Goal: Task Accomplishment & Management: Complete application form

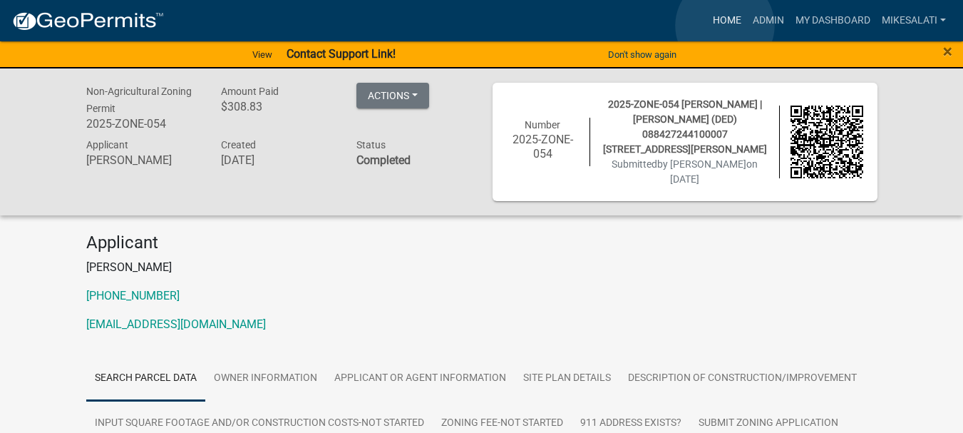
click at [725, 26] on link "Home" at bounding box center [727, 20] width 40 height 27
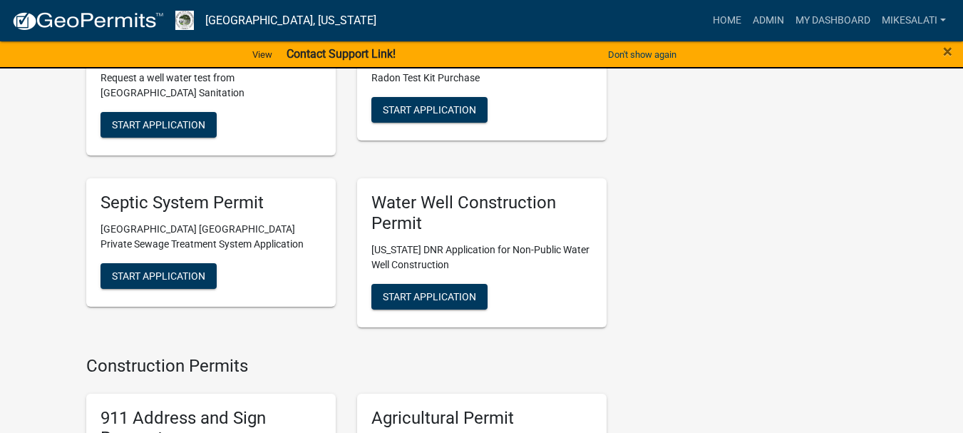
scroll to position [2353, 0]
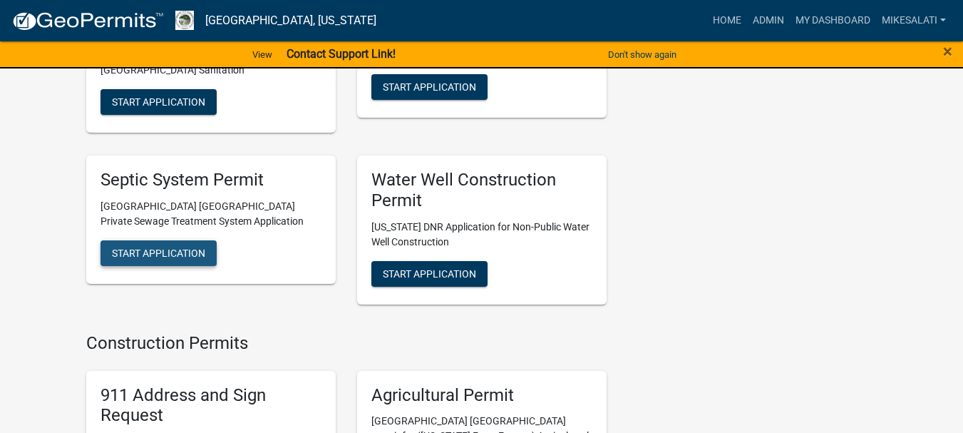
click at [187, 247] on span "Start Application" at bounding box center [158, 252] width 93 height 11
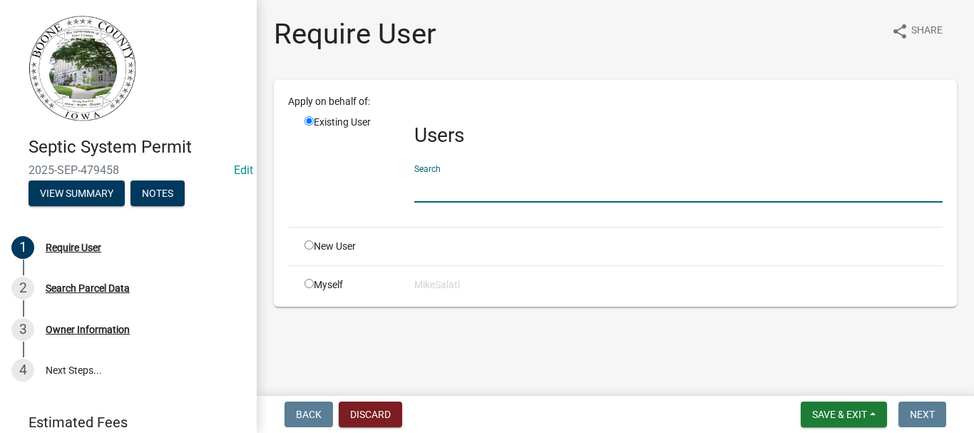
click at [466, 192] on input "text" at bounding box center [678, 187] width 528 height 29
type input "j"
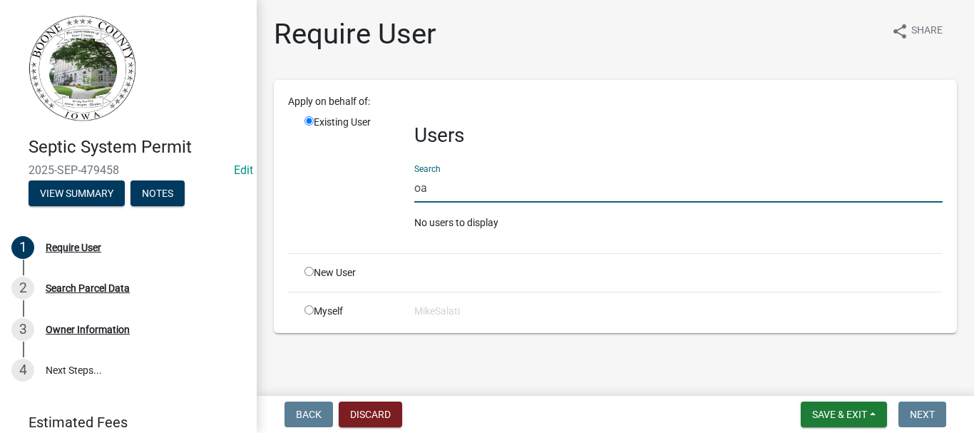
type input "o"
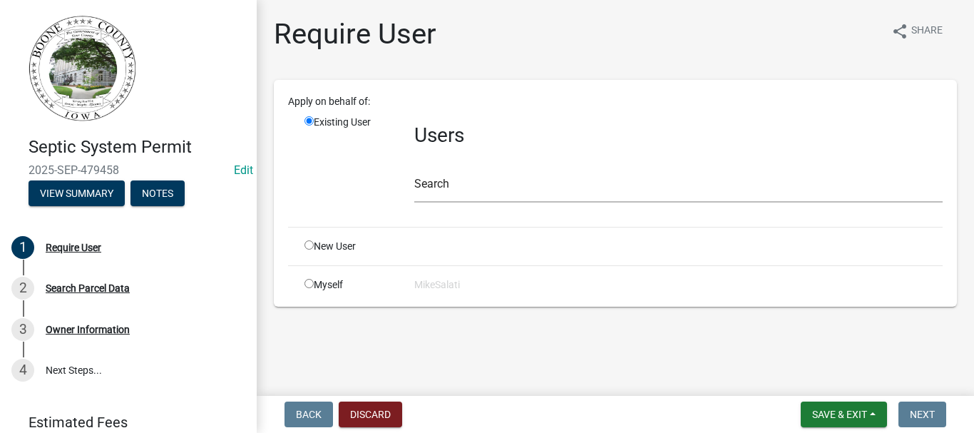
click at [310, 248] on input "radio" at bounding box center [308, 244] width 9 height 9
radio input "true"
radio input "false"
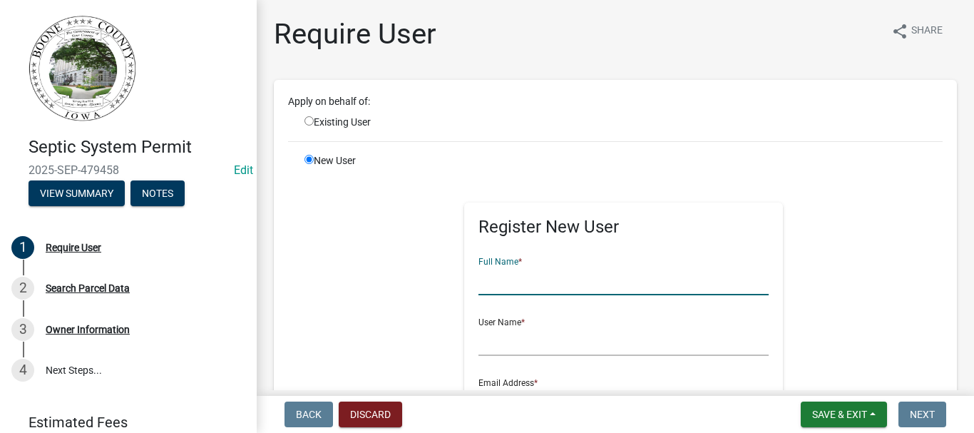
click at [494, 274] on input "text" at bounding box center [623, 280] width 291 height 29
type input "[PERSON_NAME]"
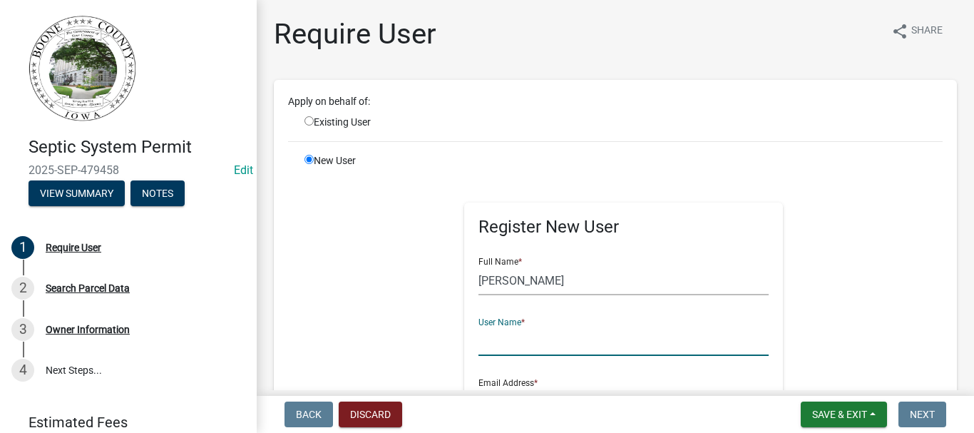
click at [490, 350] on input "text" at bounding box center [623, 341] width 291 height 29
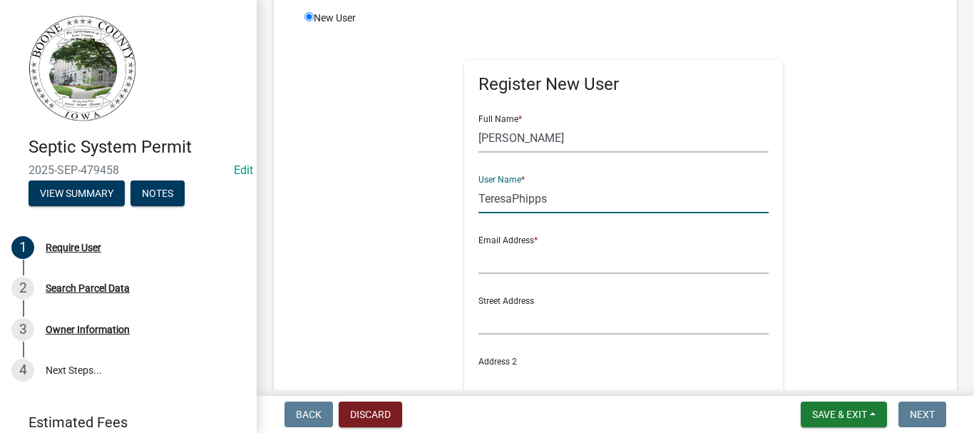
scroll to position [214, 0]
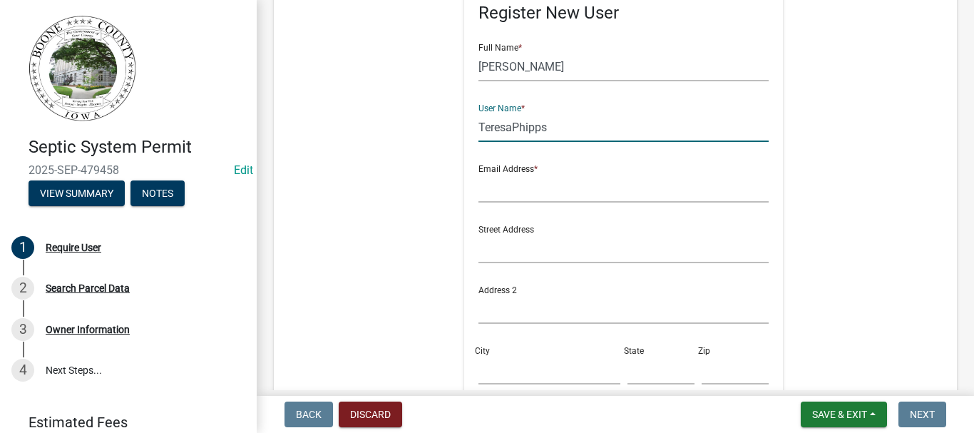
type input "TeresaPhipps"
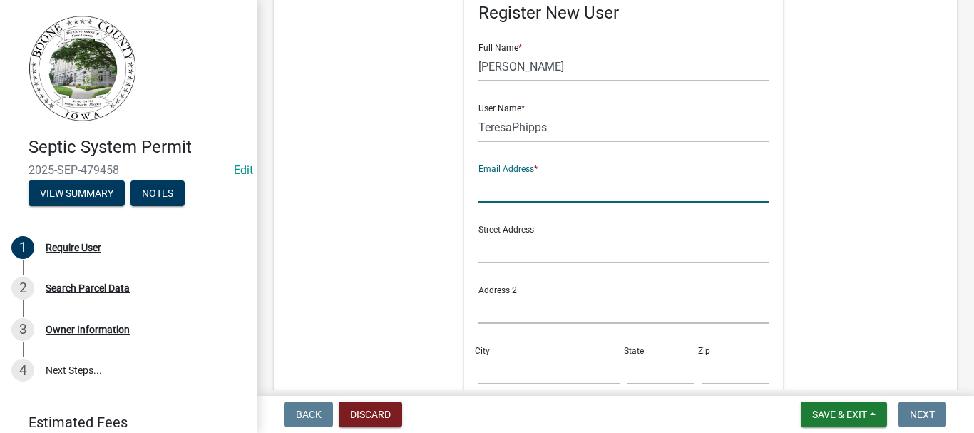
click at [489, 178] on input "text" at bounding box center [623, 187] width 291 height 29
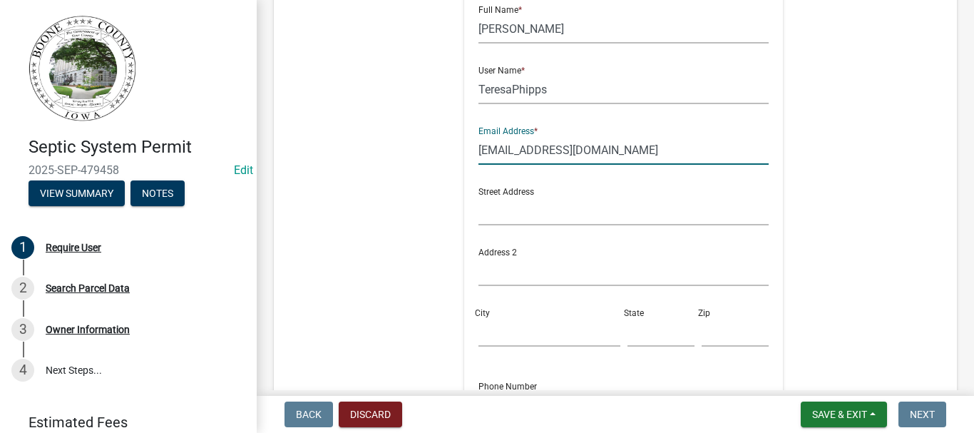
scroll to position [285, 0]
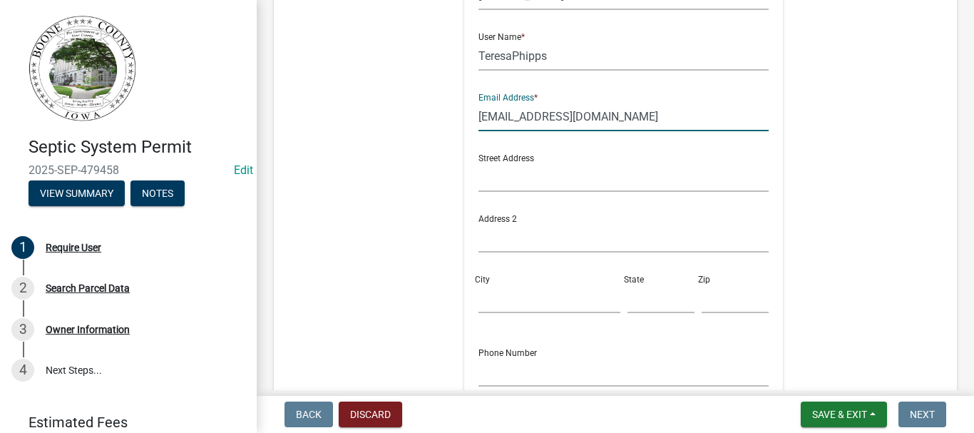
type input "[EMAIL_ADDRESS][DOMAIN_NAME]"
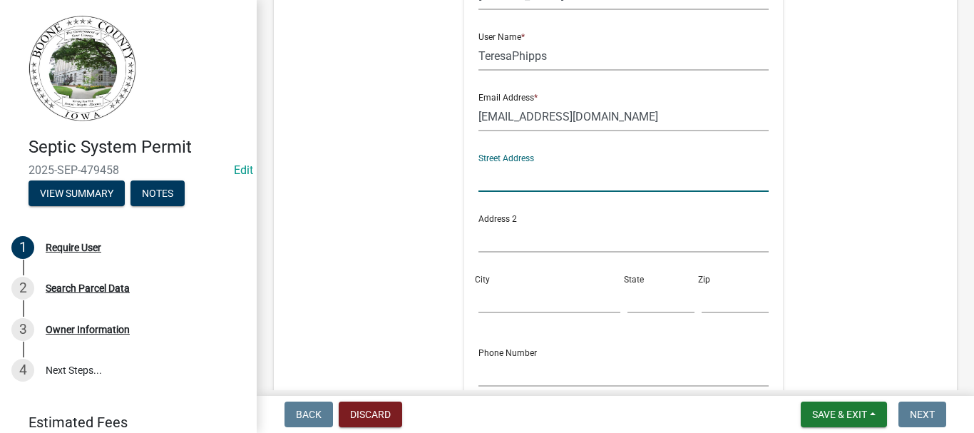
click at [520, 175] on input "text" at bounding box center [623, 177] width 291 height 29
type input "[STREET_ADDRESS]"
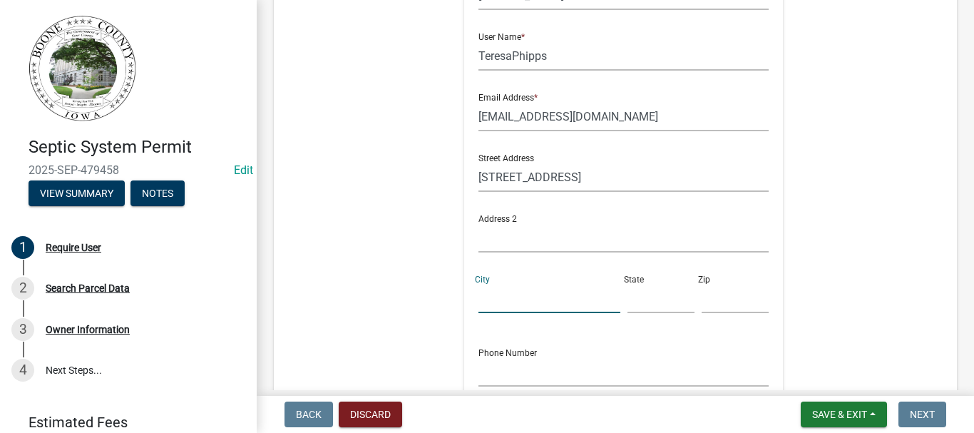
click at [519, 307] on input "City" at bounding box center [549, 298] width 142 height 29
type input "[PERSON_NAME]"
type input "Ia"
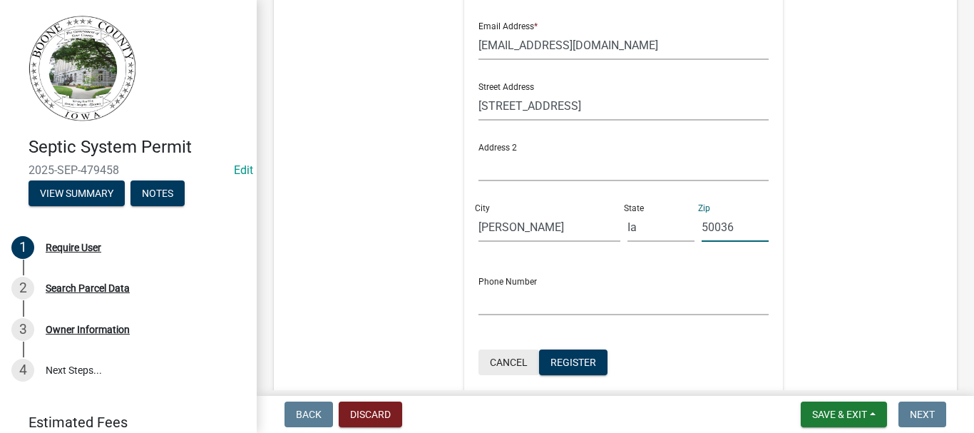
scroll to position [428, 0]
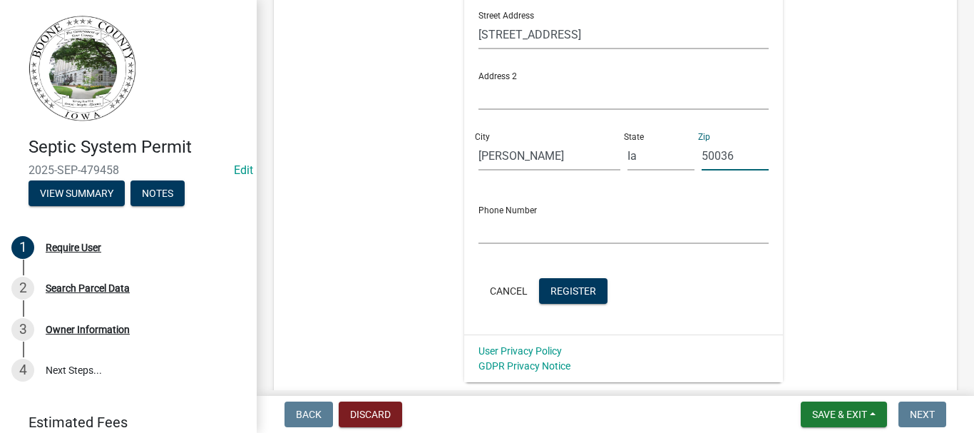
type input "50036"
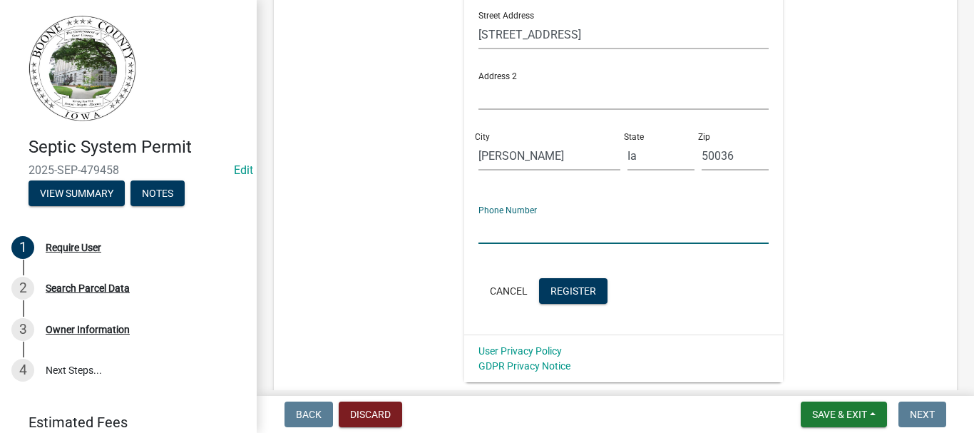
click at [483, 240] on input "text" at bounding box center [623, 229] width 291 height 29
type input "[PHONE_NUMBER]"
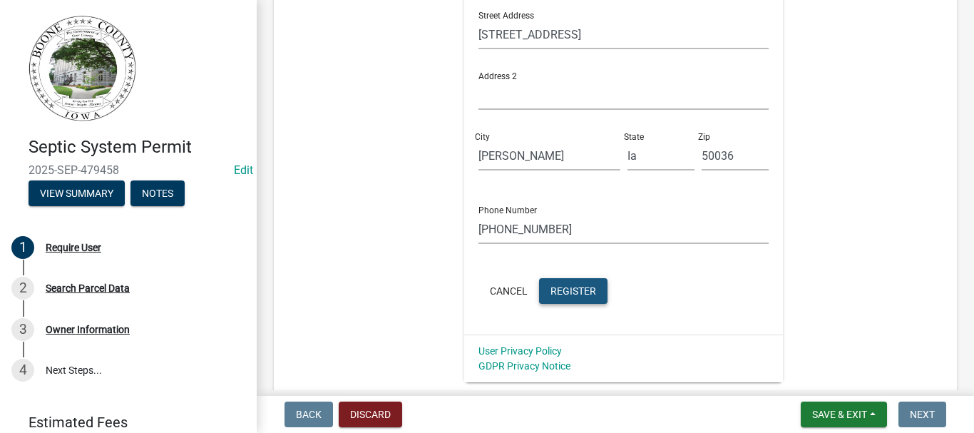
click at [580, 283] on button "Register" at bounding box center [573, 291] width 68 height 26
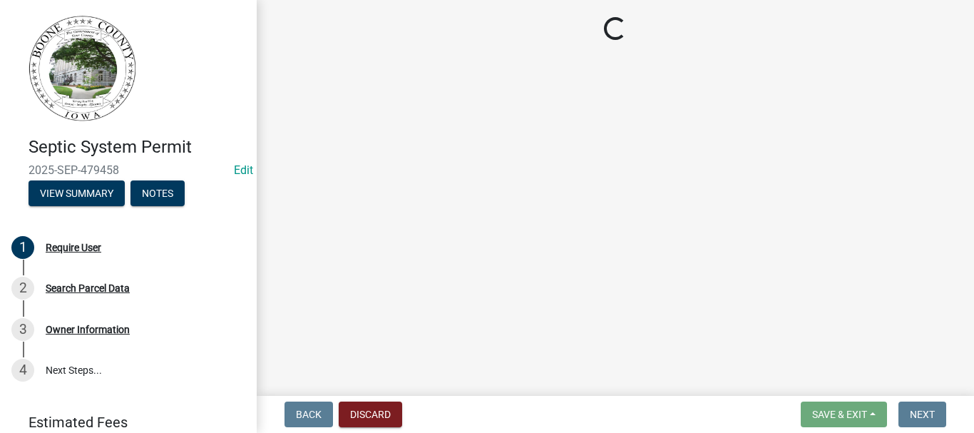
scroll to position [0, 0]
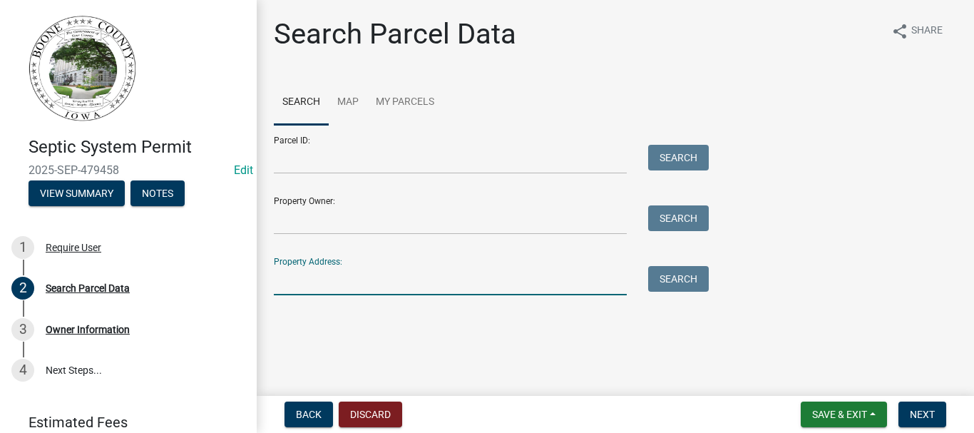
click at [424, 282] on input "Property Address:" at bounding box center [450, 280] width 353 height 29
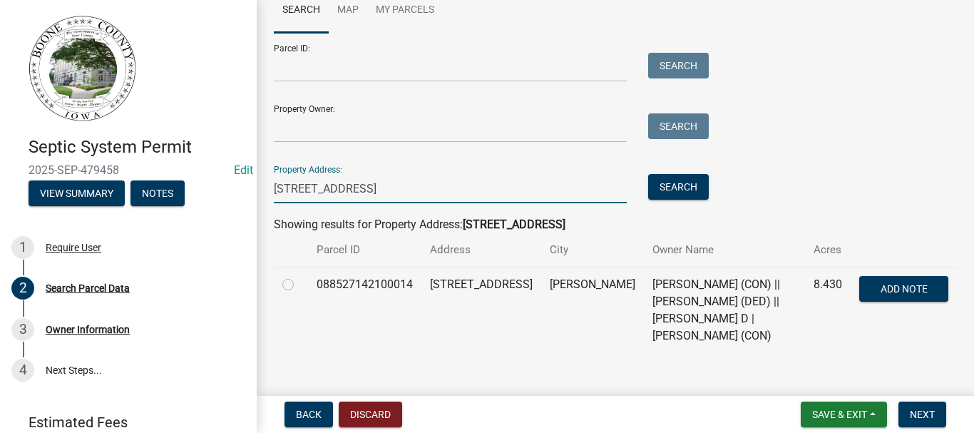
scroll to position [93, 0]
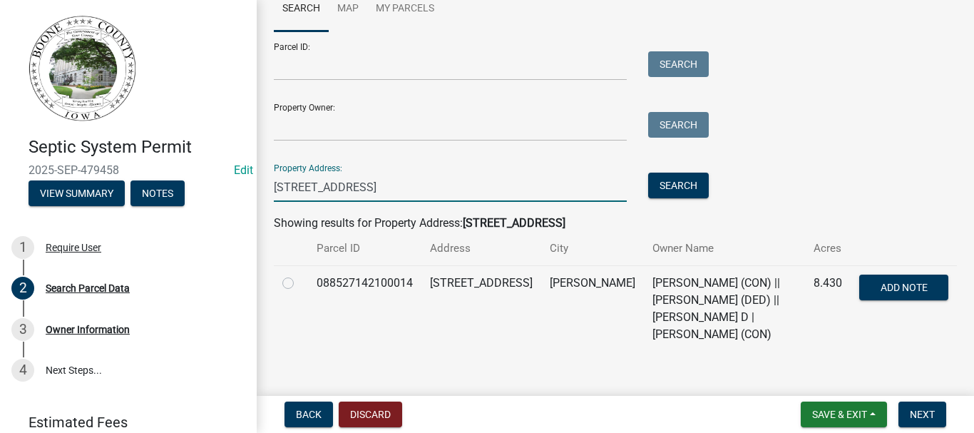
type input "[STREET_ADDRESS]"
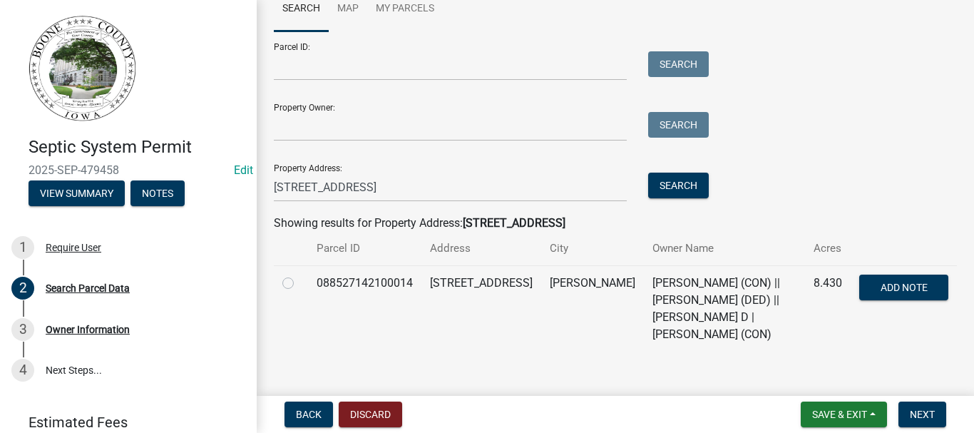
click at [299, 274] on label at bounding box center [299, 274] width 0 height 0
click at [299, 284] on input "radio" at bounding box center [303, 278] width 9 height 9
radio input "true"
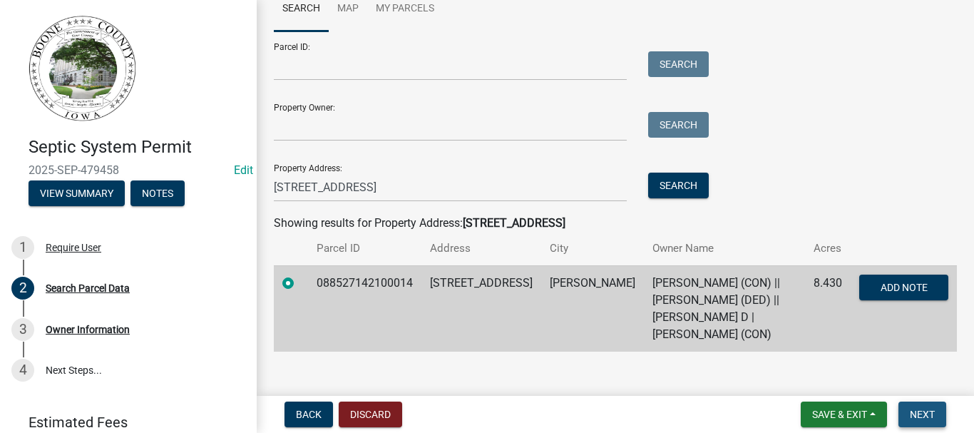
click at [923, 411] on span "Next" at bounding box center [922, 413] width 25 height 11
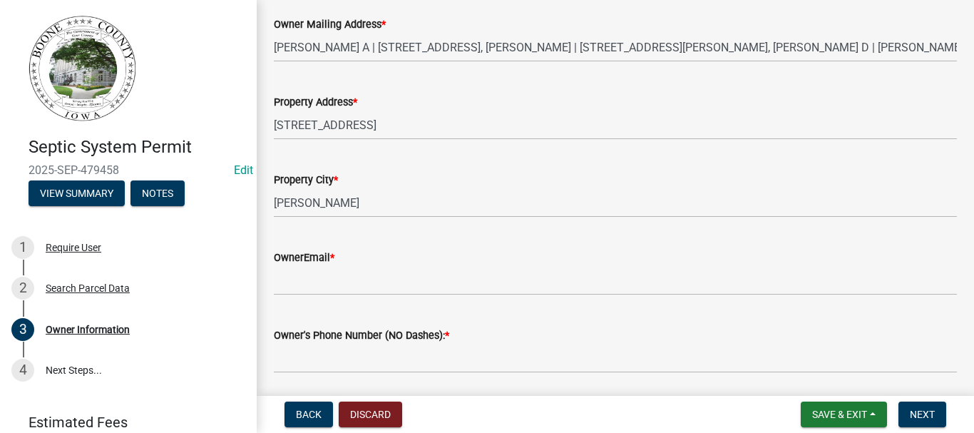
scroll to position [356, 0]
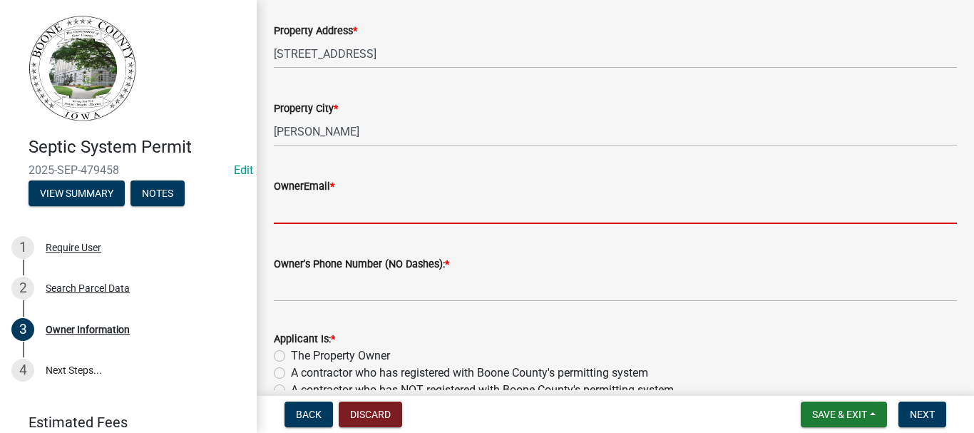
click at [392, 215] on input "OwnerEmail *" at bounding box center [615, 209] width 683 height 29
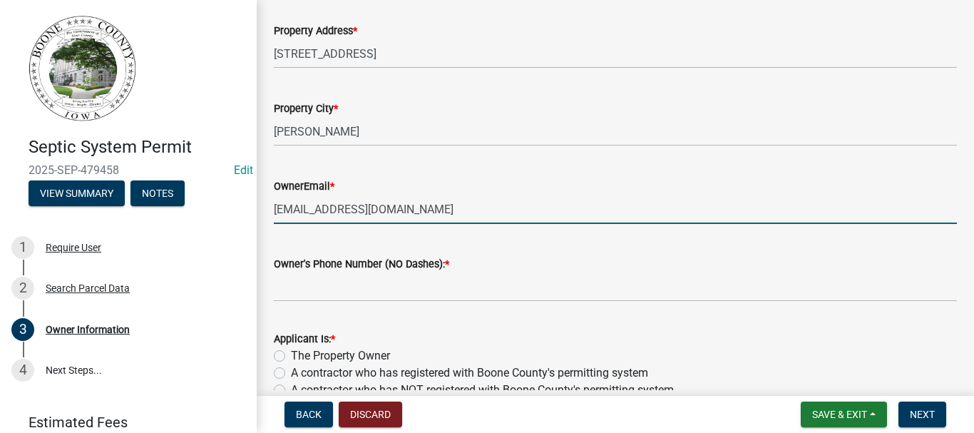
type input "[EMAIL_ADDRESS][DOMAIN_NAME]"
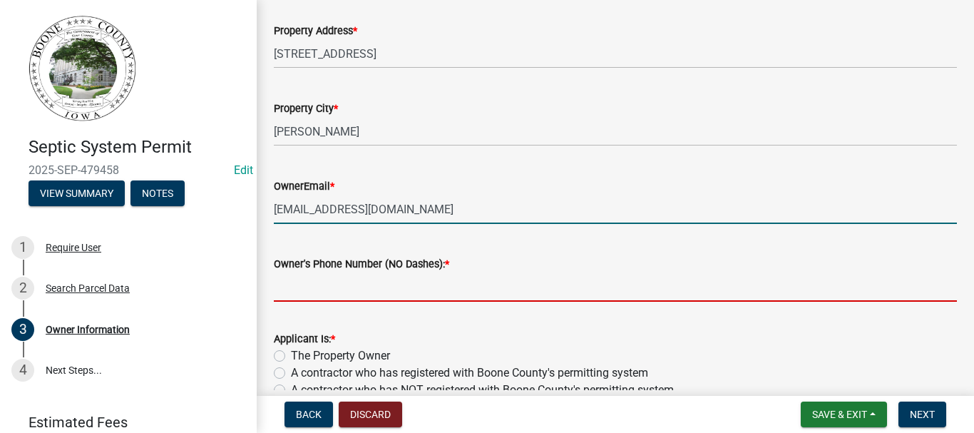
click at [417, 290] on input "Owner's Phone Number (NO Dashes): *" at bounding box center [615, 286] width 683 height 29
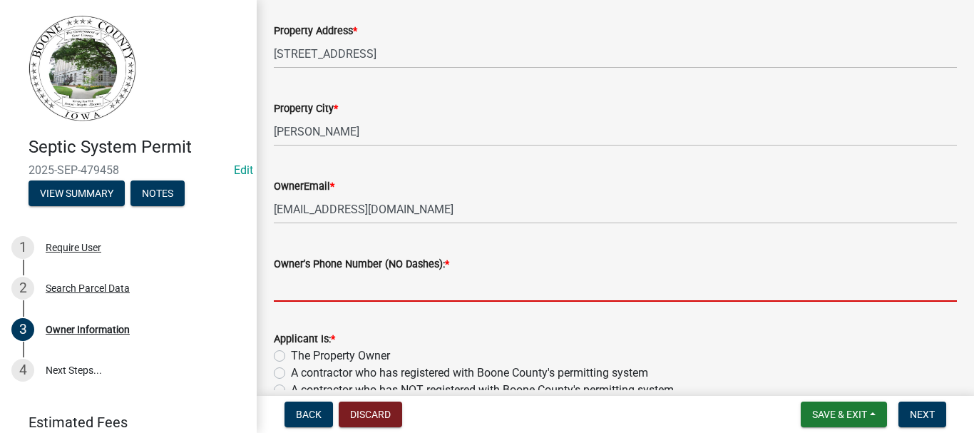
type input "1"
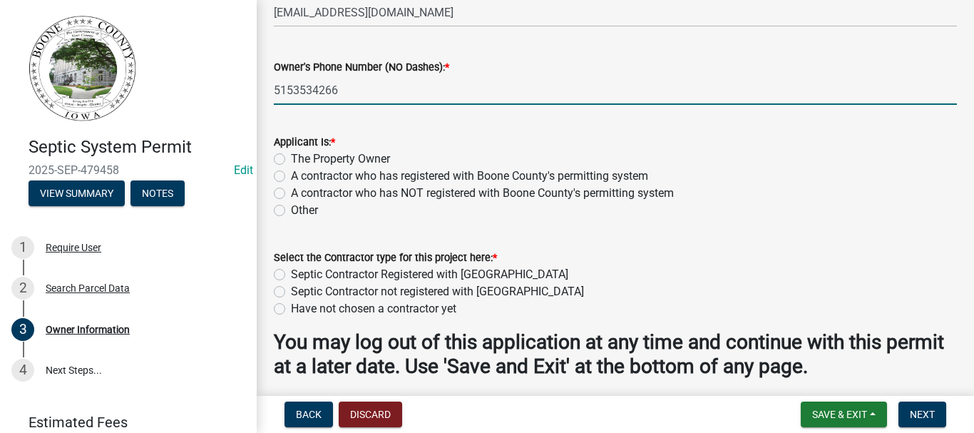
scroll to position [570, 0]
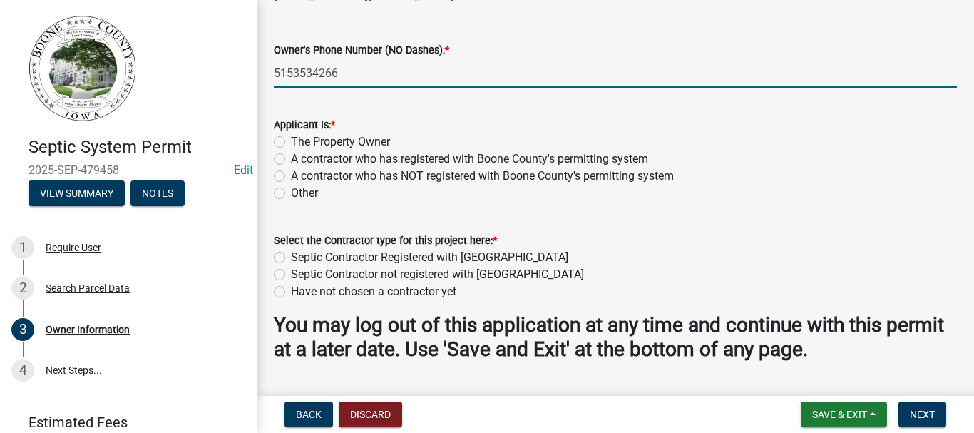
type input "5153534266"
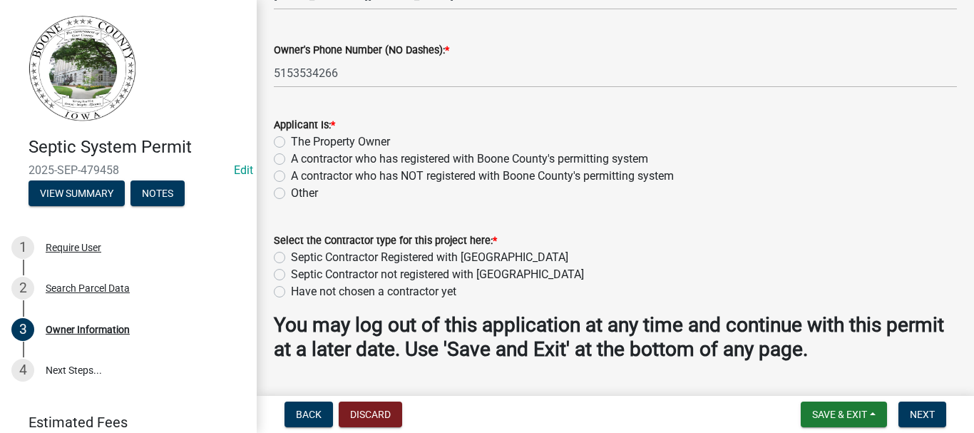
click at [291, 141] on label "The Property Owner" at bounding box center [340, 141] width 99 height 17
click at [291, 141] on input "The Property Owner" at bounding box center [295, 137] width 9 height 9
radio input "true"
click at [291, 258] on label "Septic Contractor Registered with [GEOGRAPHIC_DATA]" at bounding box center [429, 257] width 277 height 17
click at [291, 258] on input "Septic Contractor Registered with [GEOGRAPHIC_DATA]" at bounding box center [295, 253] width 9 height 9
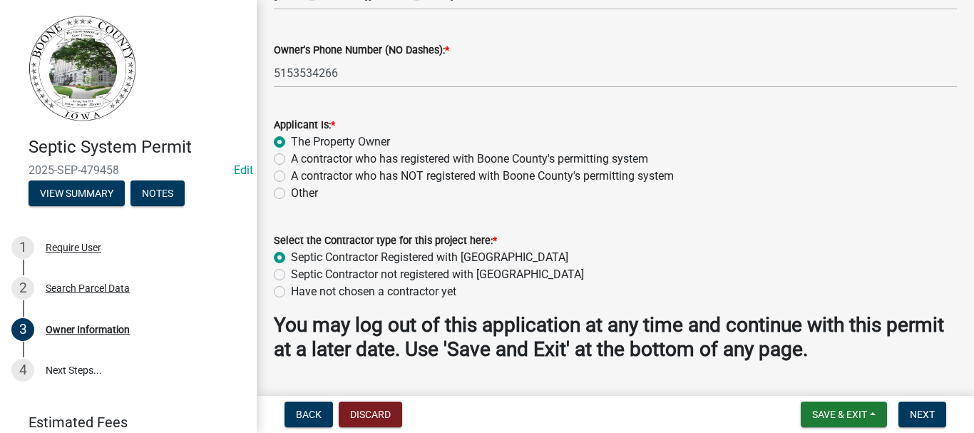
radio input "true"
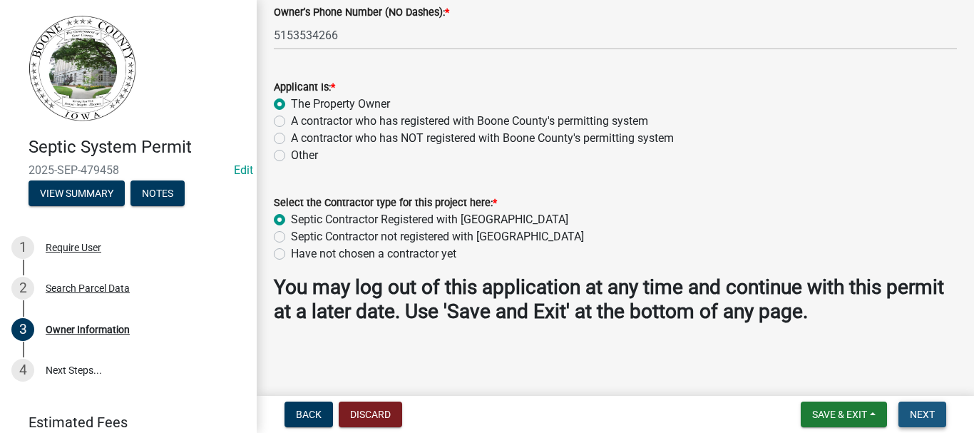
click at [927, 411] on span "Next" at bounding box center [922, 413] width 25 height 11
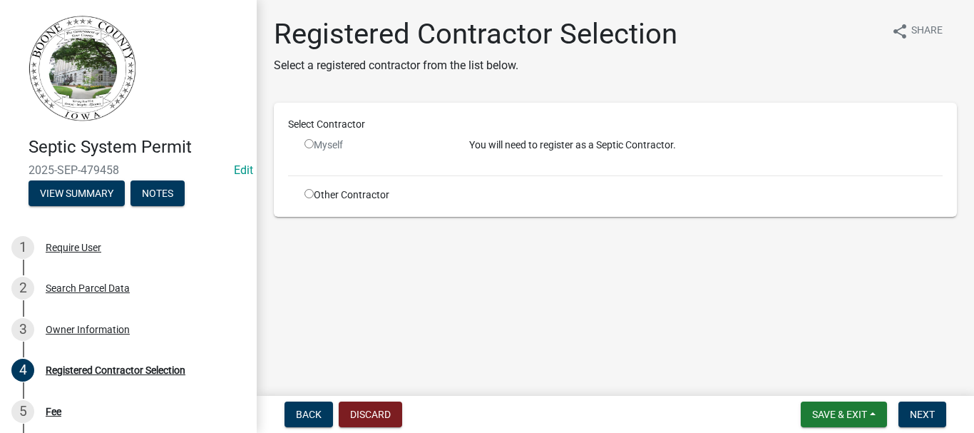
click at [309, 193] on input "radio" at bounding box center [308, 193] width 9 height 9
radio input "true"
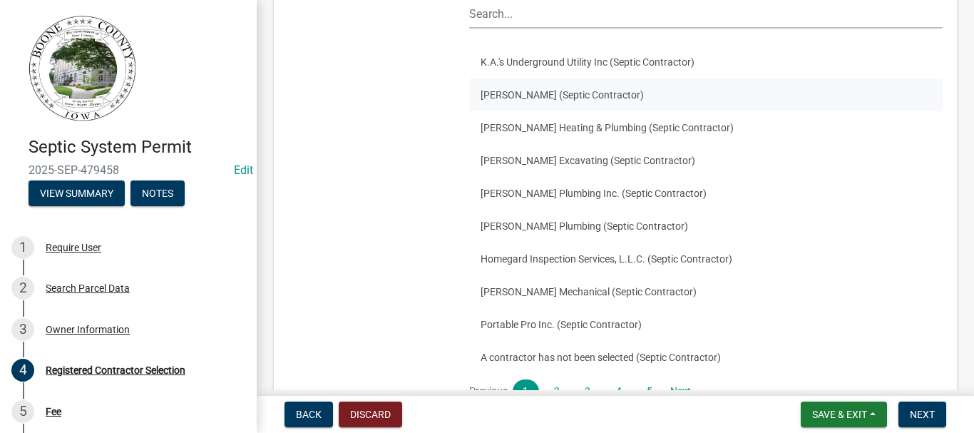
scroll to position [214, 0]
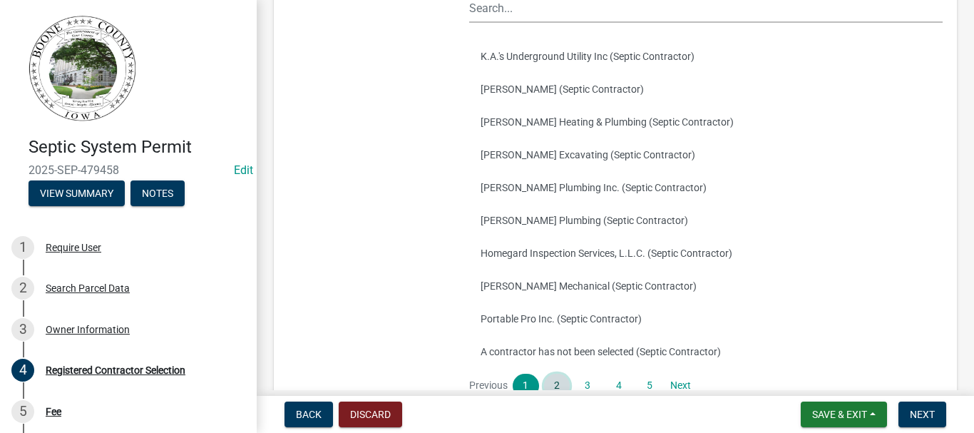
click at [548, 384] on link "2" at bounding box center [557, 386] width 26 height 24
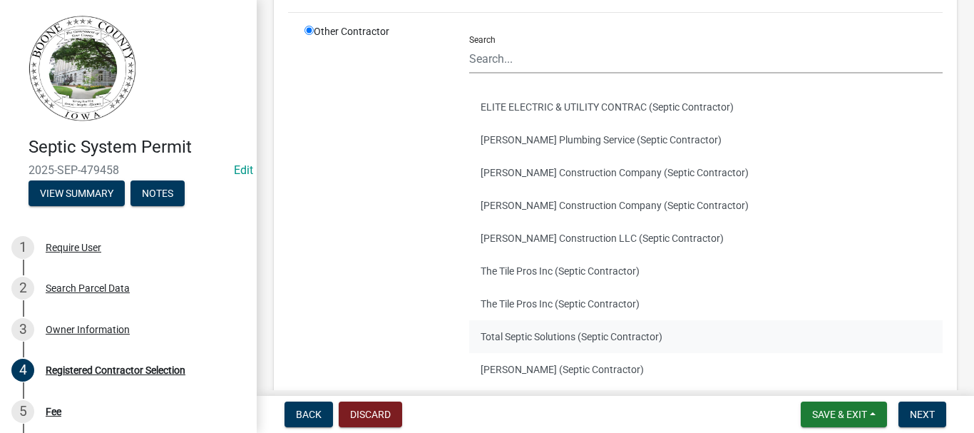
scroll to position [243, 0]
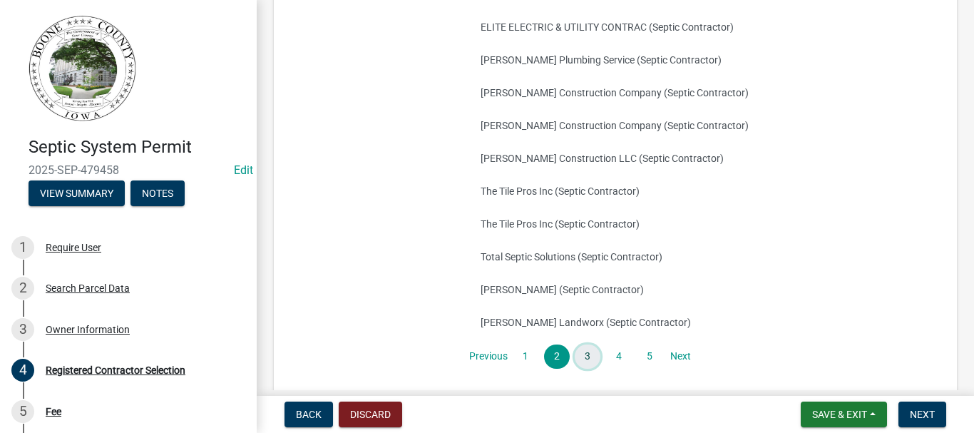
click at [588, 354] on link "3" at bounding box center [588, 356] width 26 height 24
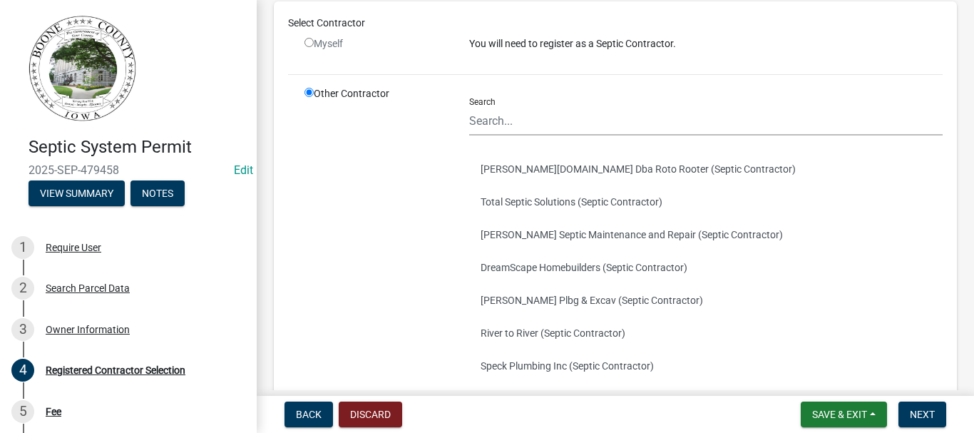
scroll to position [101, 0]
click at [525, 125] on input "Search" at bounding box center [705, 121] width 473 height 29
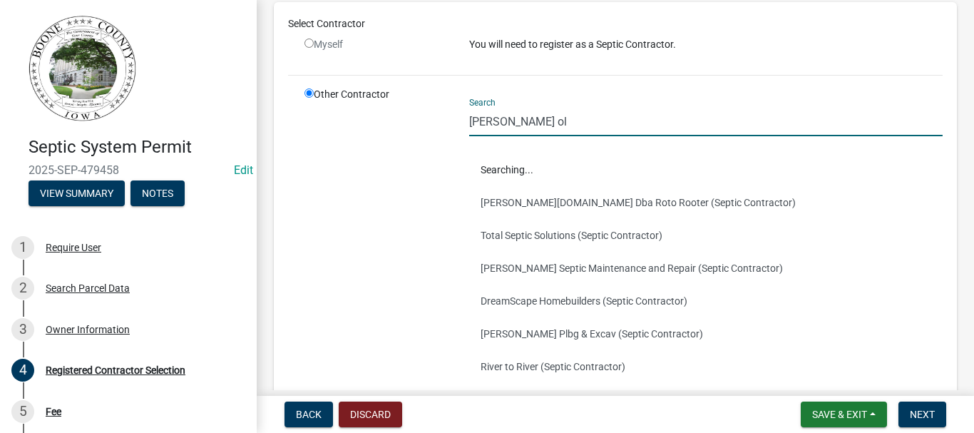
scroll to position [0, 0]
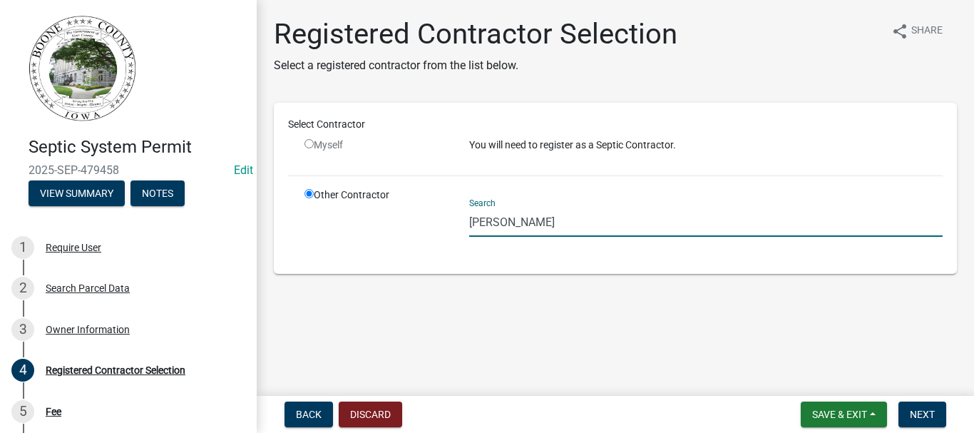
type input "[PERSON_NAME]"
drag, startPoint x: 292, startPoint y: 289, endPoint x: 80, endPoint y: 305, distance: 213.0
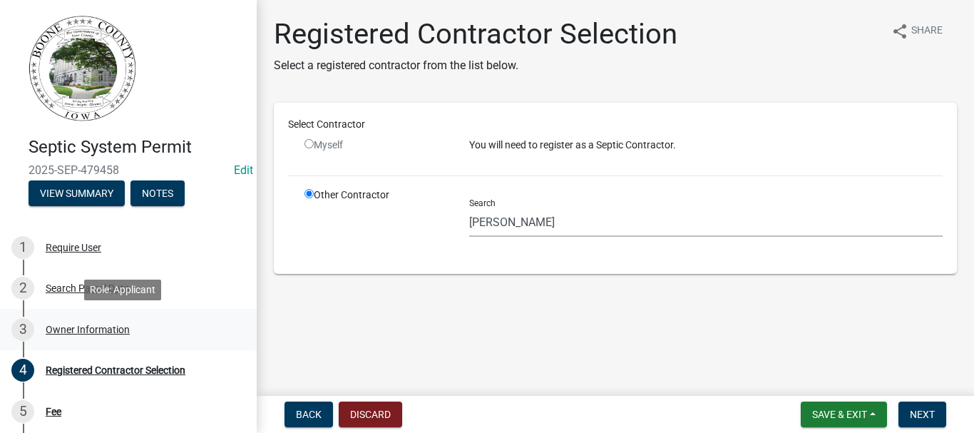
click at [56, 322] on div "3 Owner Information" at bounding box center [122, 329] width 222 height 23
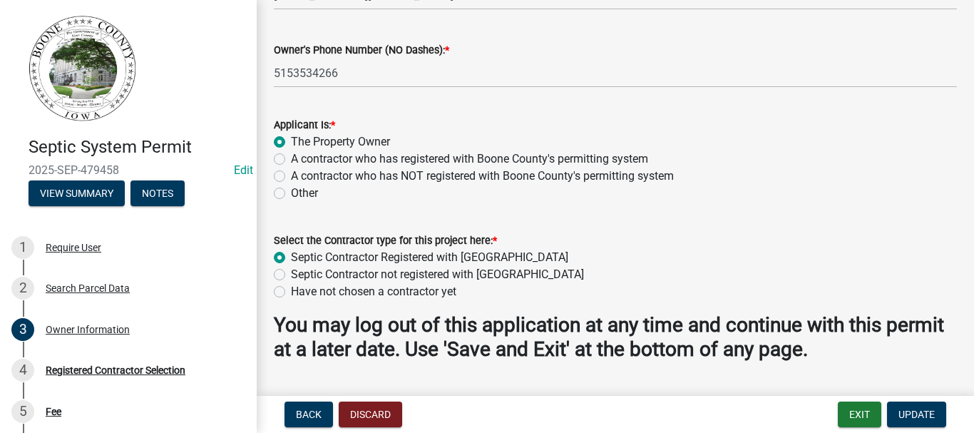
scroll to position [608, 0]
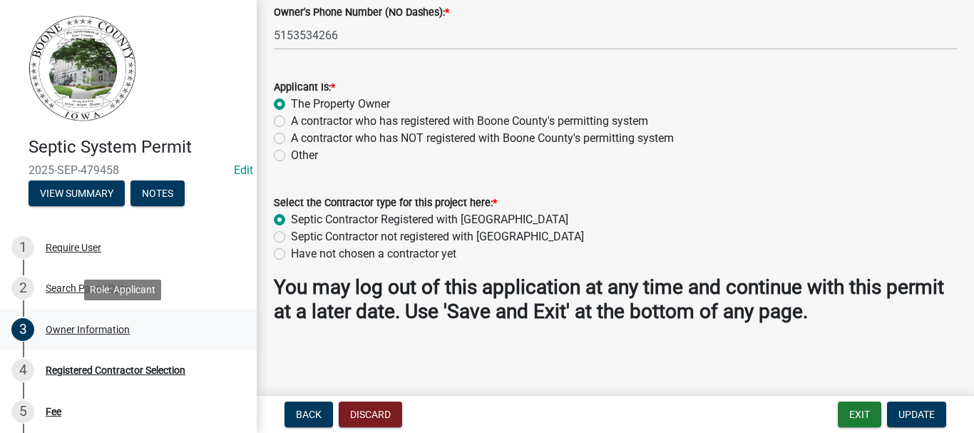
click at [81, 330] on div "Owner Information" at bounding box center [88, 329] width 84 height 10
drag, startPoint x: 89, startPoint y: 366, endPoint x: 236, endPoint y: 333, distance: 150.6
click at [90, 366] on div "Registered Contractor Selection" at bounding box center [116, 370] width 140 height 10
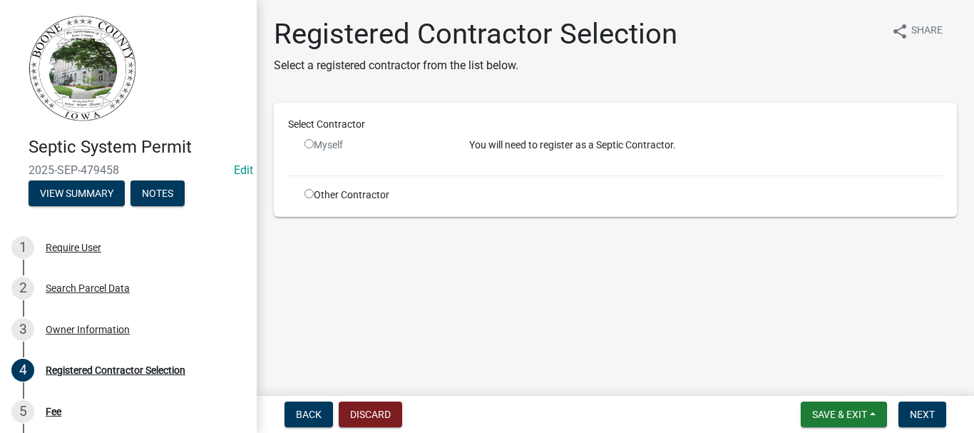
click at [309, 193] on input "radio" at bounding box center [308, 193] width 9 height 9
radio input "true"
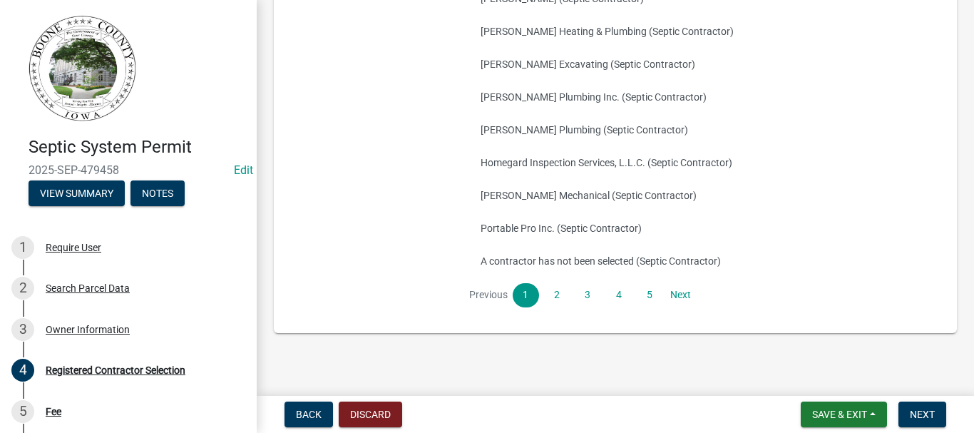
scroll to position [314, 0]
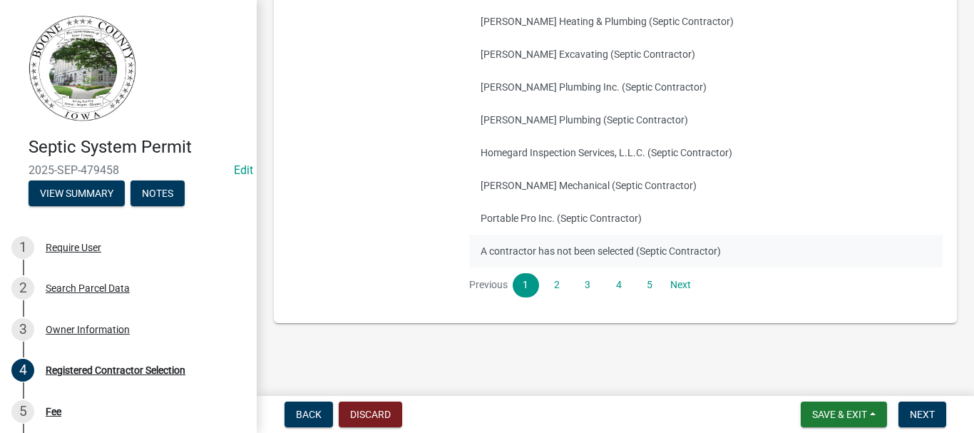
click at [547, 247] on button "A contractor has not been selected (Septic Contractor)" at bounding box center [705, 251] width 473 height 33
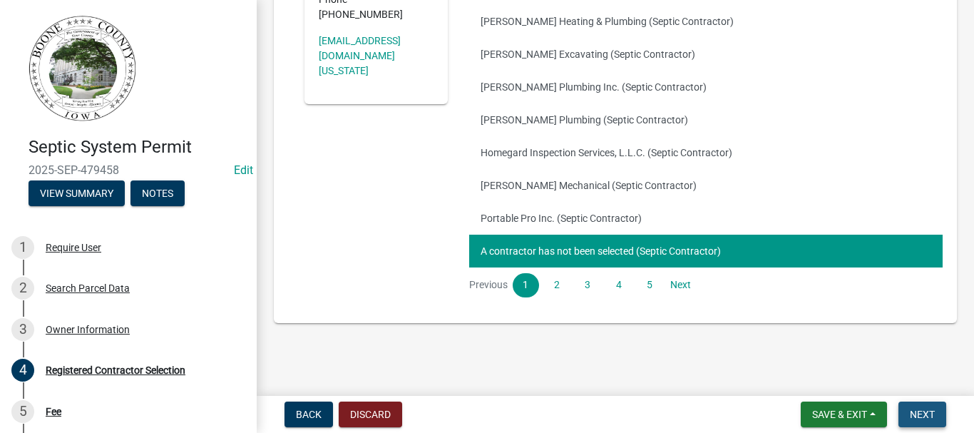
click at [932, 408] on span "Next" at bounding box center [922, 413] width 25 height 11
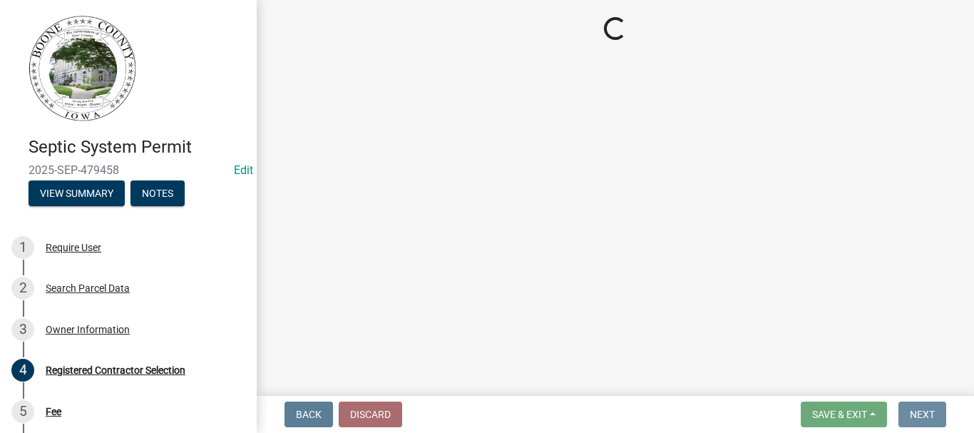
scroll to position [0, 0]
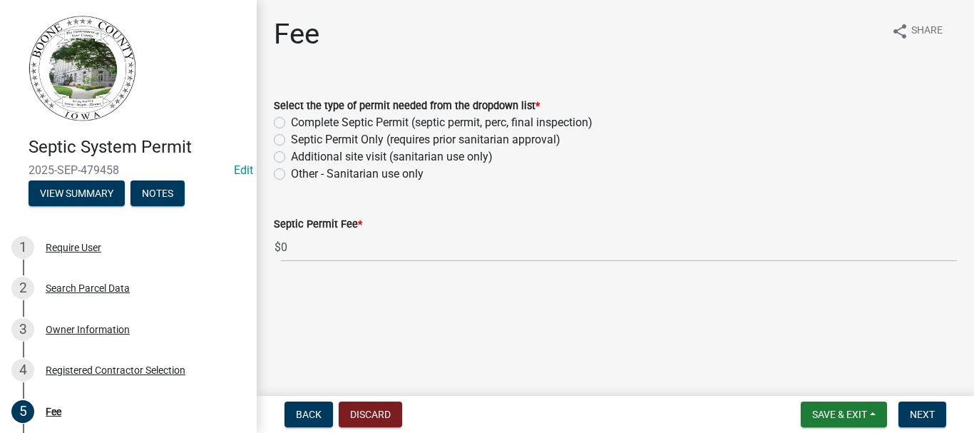
click at [291, 120] on label "Complete Septic Permit (septic permit, perc, final inspection)" at bounding box center [442, 122] width 302 height 17
click at [291, 120] on input "Complete Septic Permit (septic permit, perc, final inspection)" at bounding box center [295, 118] width 9 height 9
radio input "true"
click at [926, 412] on span "Next" at bounding box center [922, 413] width 25 height 11
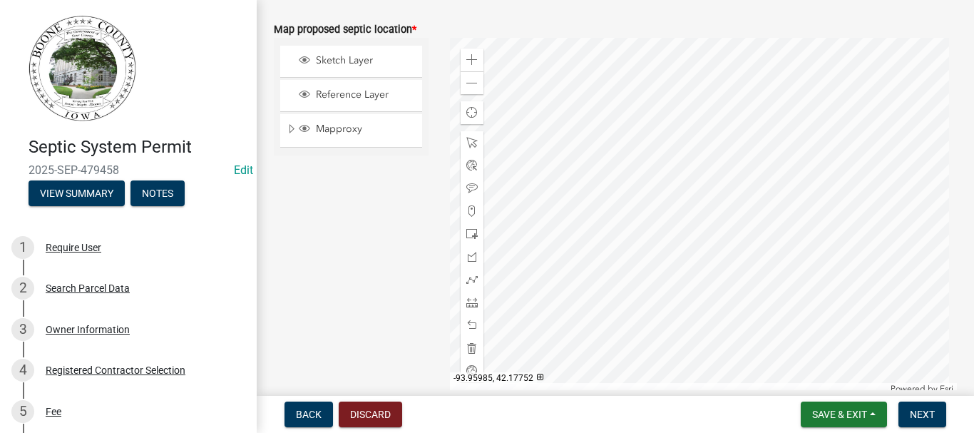
scroll to position [167, 0]
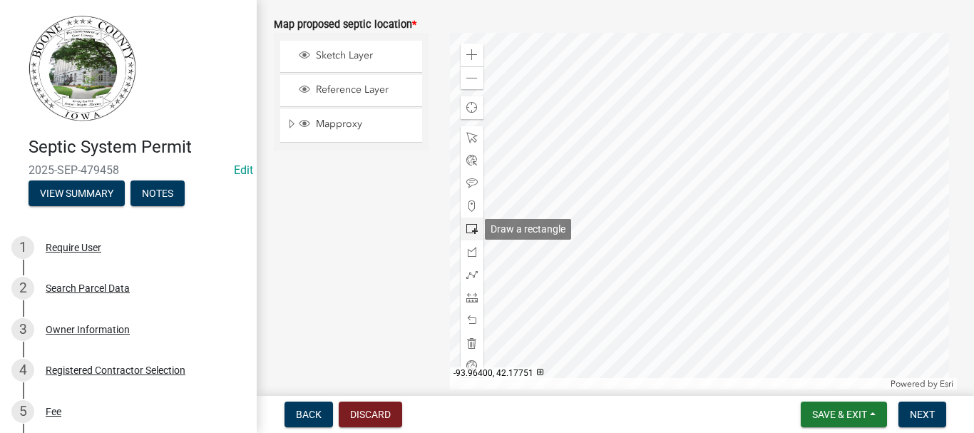
click at [472, 226] on span at bounding box center [471, 228] width 11 height 11
click at [654, 131] on div at bounding box center [703, 211] width 507 height 356
click at [648, 118] on div at bounding box center [703, 211] width 507 height 356
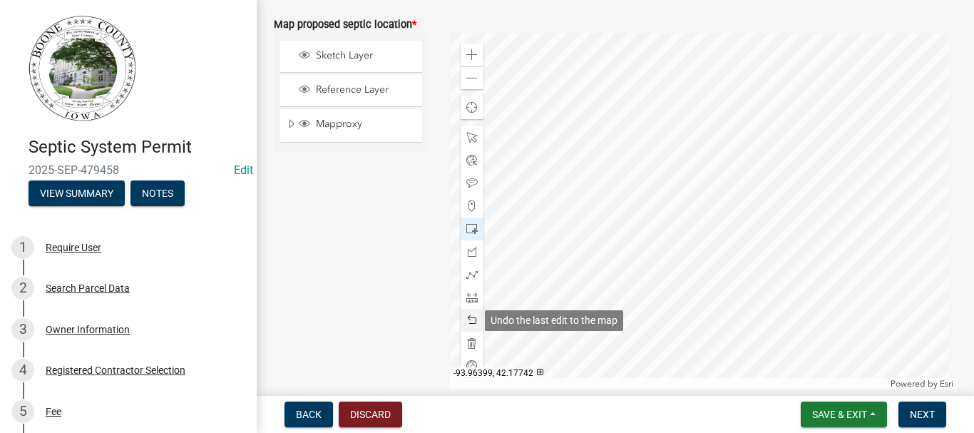
click at [466, 317] on span at bounding box center [471, 319] width 11 height 11
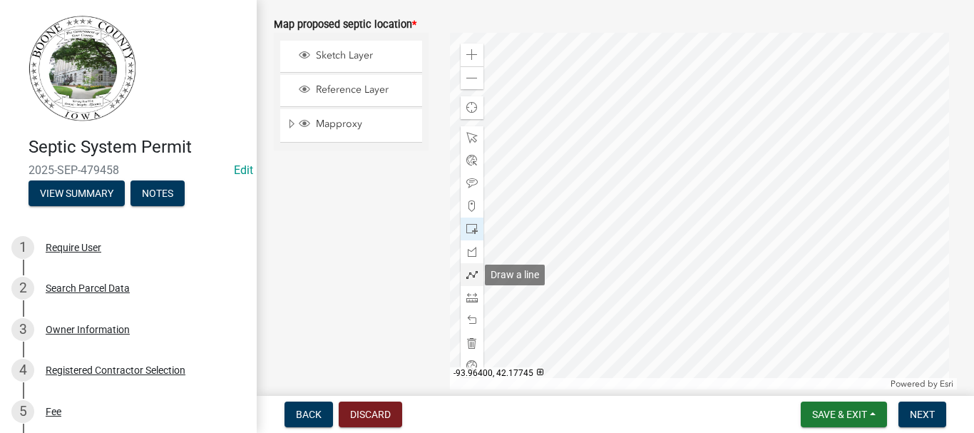
click at [469, 269] on span at bounding box center [471, 274] width 11 height 11
click at [677, 139] on div at bounding box center [703, 211] width 507 height 356
click at [658, 163] on div at bounding box center [703, 211] width 507 height 356
click at [658, 162] on div at bounding box center [703, 211] width 507 height 356
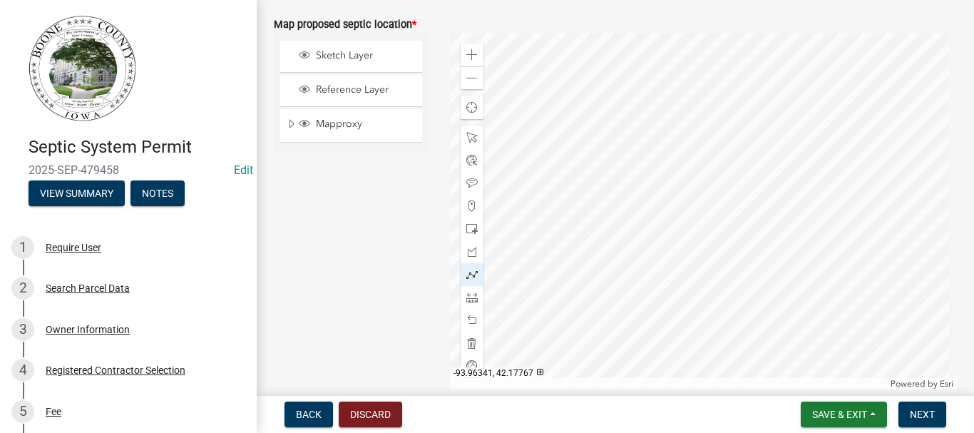
click at [658, 162] on div at bounding box center [703, 211] width 507 height 356
click at [659, 130] on div at bounding box center [703, 211] width 507 height 356
click at [685, 165] on div at bounding box center [703, 211] width 507 height 356
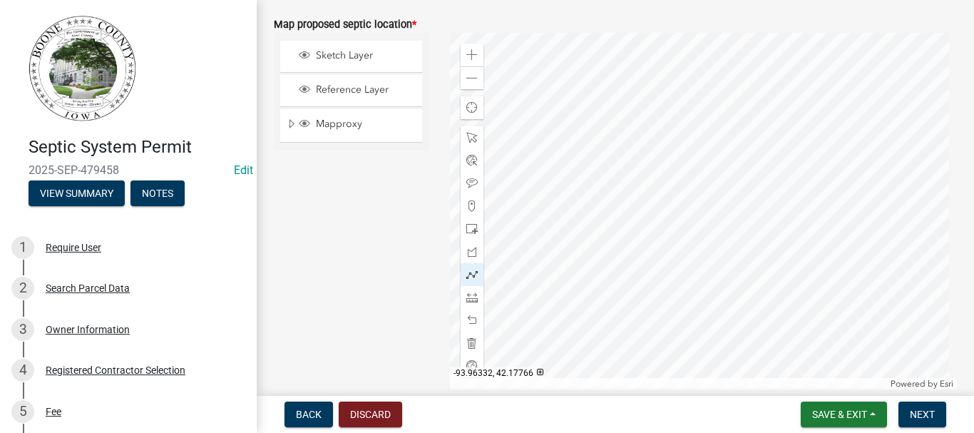
click at [685, 165] on div at bounding box center [703, 211] width 507 height 356
click at [687, 173] on div at bounding box center [703, 211] width 507 height 356
click at [917, 413] on span "Next" at bounding box center [922, 413] width 25 height 11
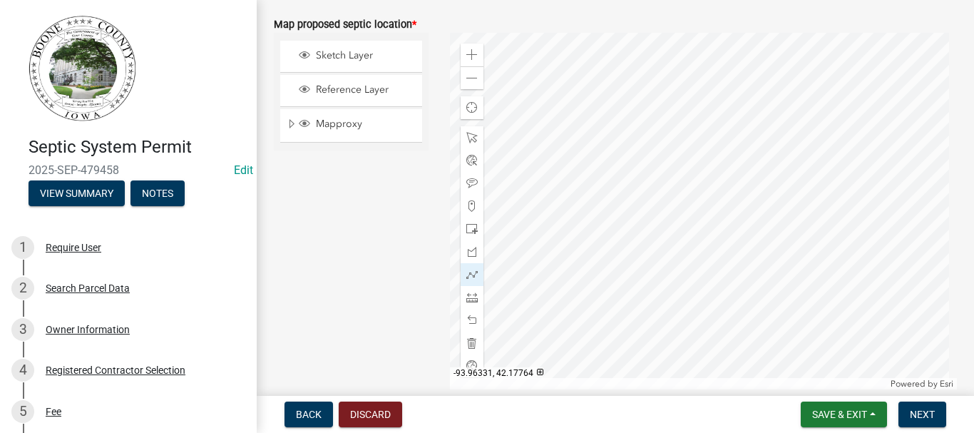
click at [689, 171] on div at bounding box center [703, 211] width 507 height 356
click at [690, 171] on div at bounding box center [703, 211] width 507 height 356
click at [691, 171] on div at bounding box center [703, 211] width 507 height 356
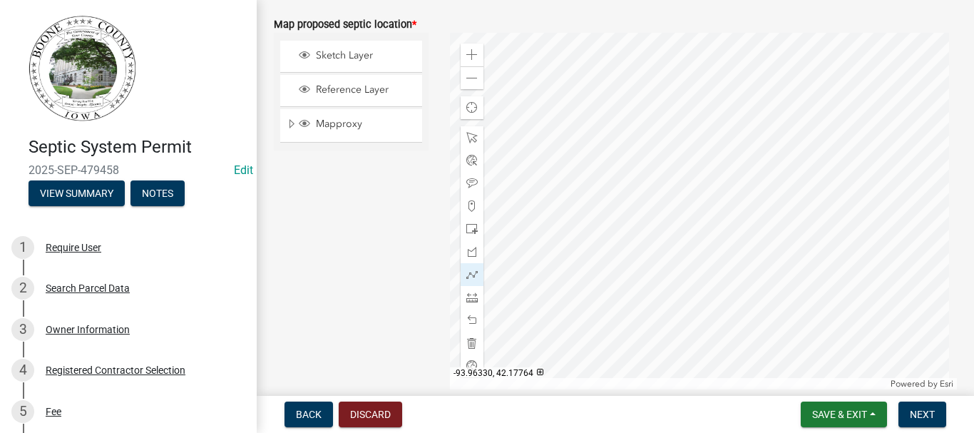
click at [692, 172] on div at bounding box center [703, 211] width 507 height 356
click at [923, 413] on span "Next" at bounding box center [922, 413] width 25 height 11
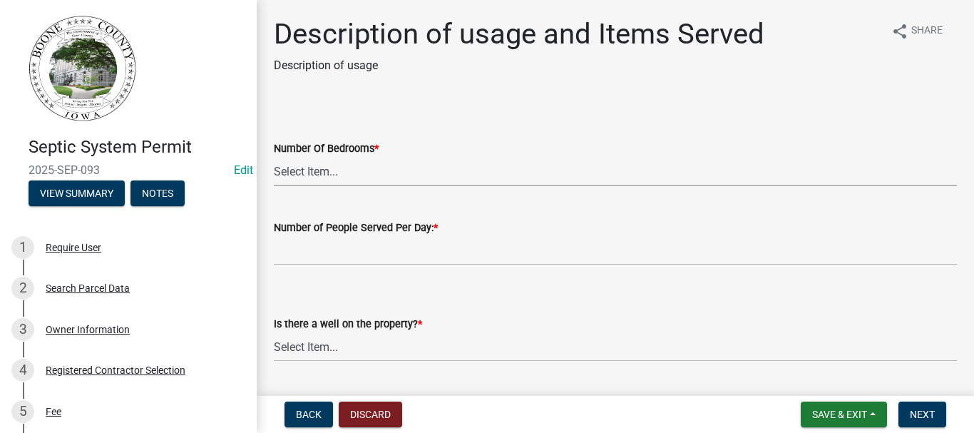
click at [348, 171] on select "Select Item... 0 1 2 3 4 5 6 7 8 9 10" at bounding box center [615, 171] width 683 height 29
click at [274, 157] on select "Select Item... 0 1 2 3 4 5 6 7 8 9 10" at bounding box center [615, 171] width 683 height 29
select select "54c2e4fb-70f3-494b-87f9-46c8c0e6c4f4"
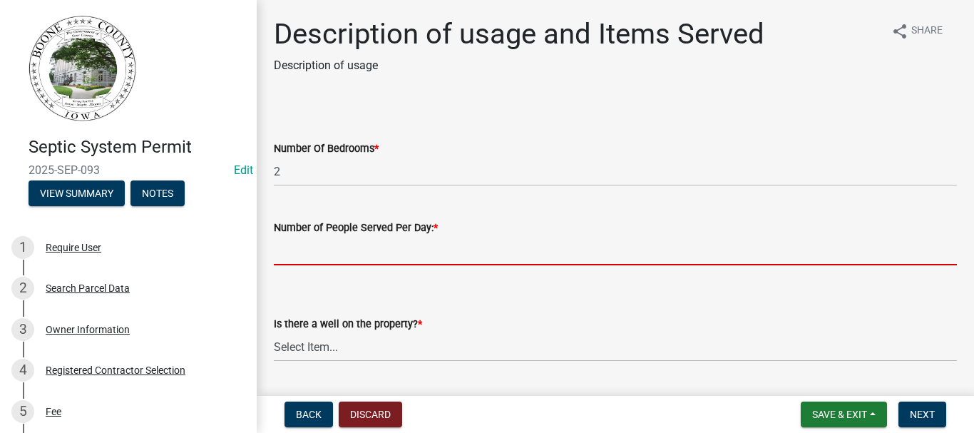
click at [284, 254] on input "text" at bounding box center [615, 250] width 683 height 29
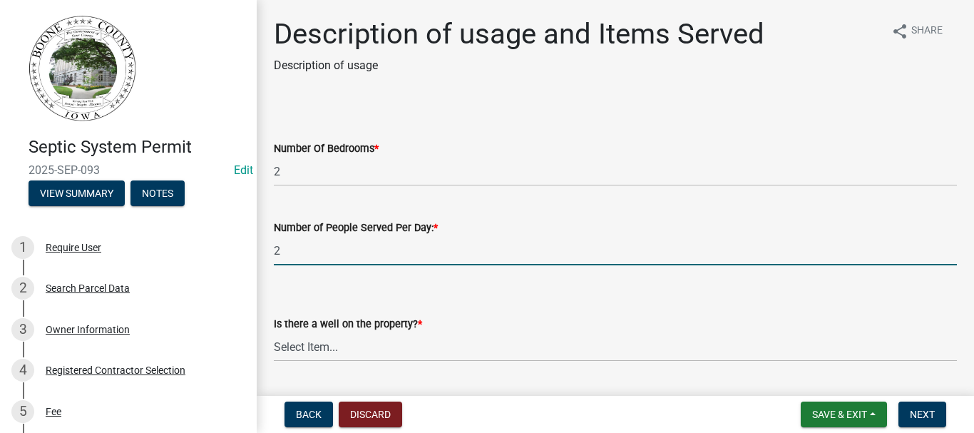
type input "2"
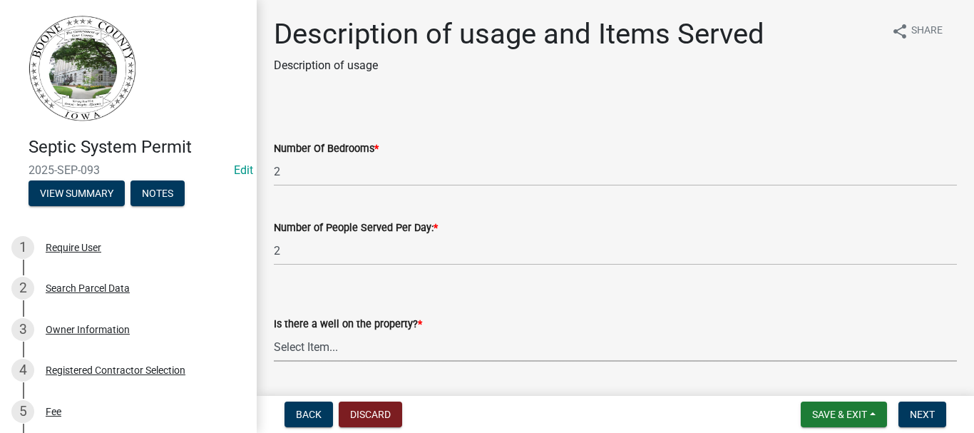
click at [296, 353] on select "Select Item... Yes No" at bounding box center [615, 346] width 683 height 29
click at [274, 332] on select "Select Item... Yes No" at bounding box center [615, 346] width 683 height 29
select select "d1f81dfd-708c-491f-882e-316c6693023f"
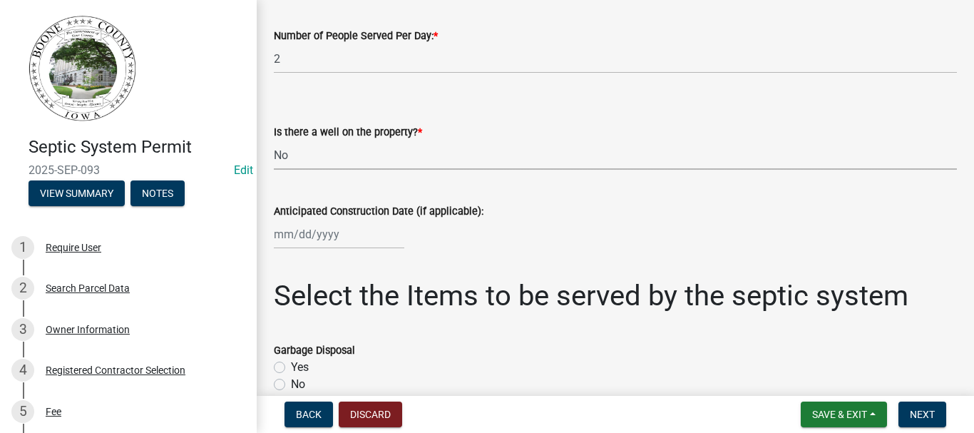
scroll to position [214, 0]
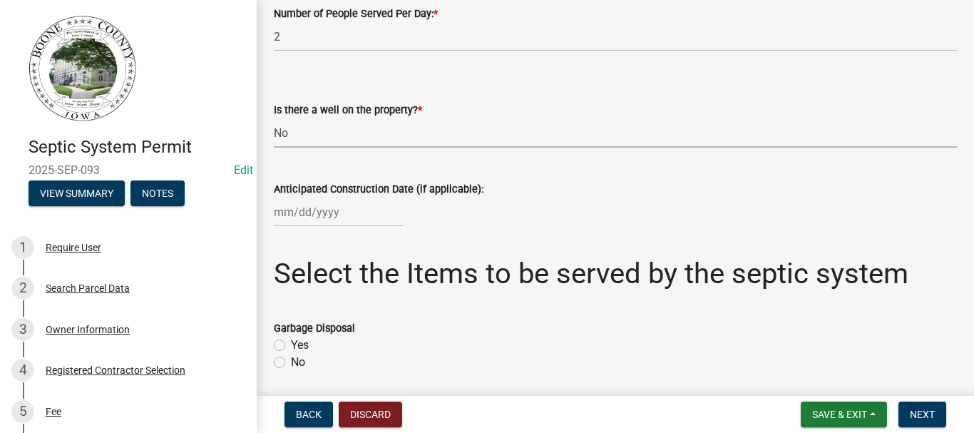
select select "9"
select select "2025"
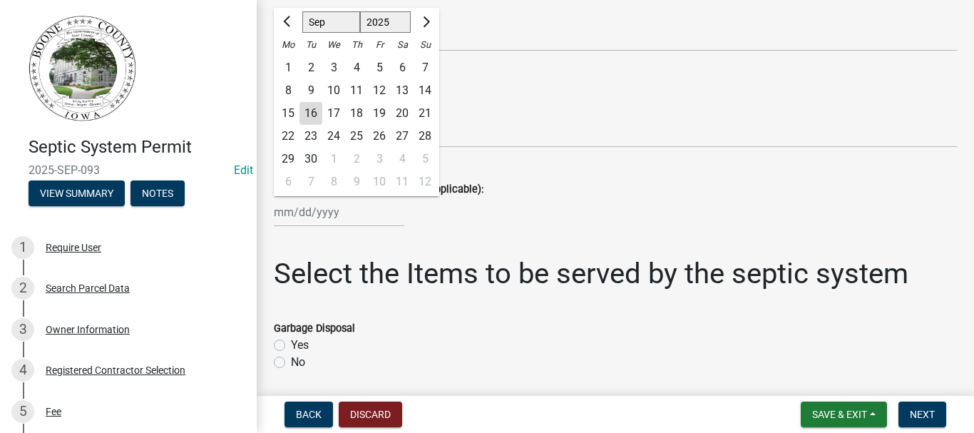
click at [282, 218] on div "[PERSON_NAME] Feb Mar Apr [PERSON_NAME][DATE] Oct Nov [DATE] 1526 1527 1528 152…" at bounding box center [339, 211] width 130 height 29
click at [310, 135] on div "23" at bounding box center [310, 136] width 23 height 23
type input "[DATE]"
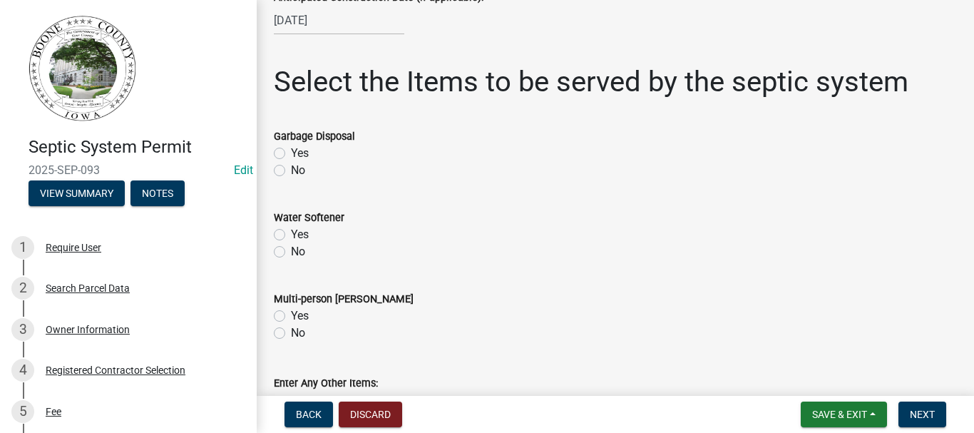
scroll to position [428, 0]
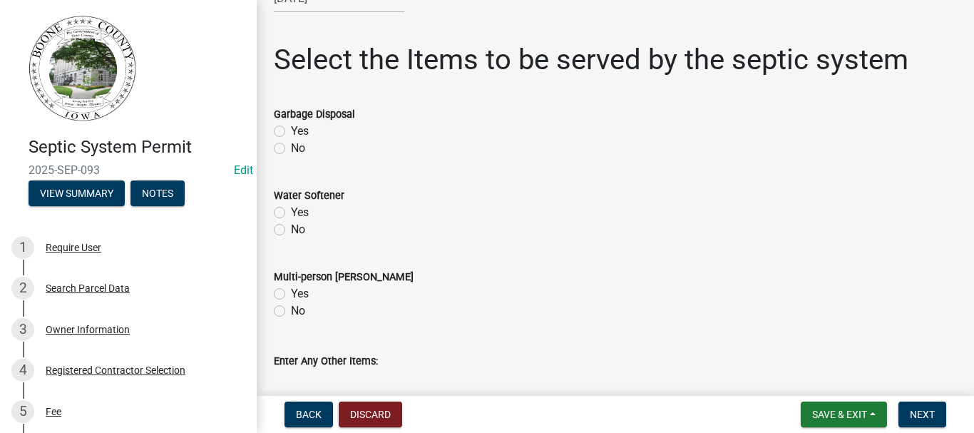
click at [291, 151] on label "No" at bounding box center [298, 148] width 14 height 17
click at [291, 149] on input "No" at bounding box center [295, 144] width 9 height 9
radio input "true"
click at [291, 230] on label "No" at bounding box center [298, 229] width 14 height 17
click at [291, 230] on input "No" at bounding box center [295, 225] width 9 height 9
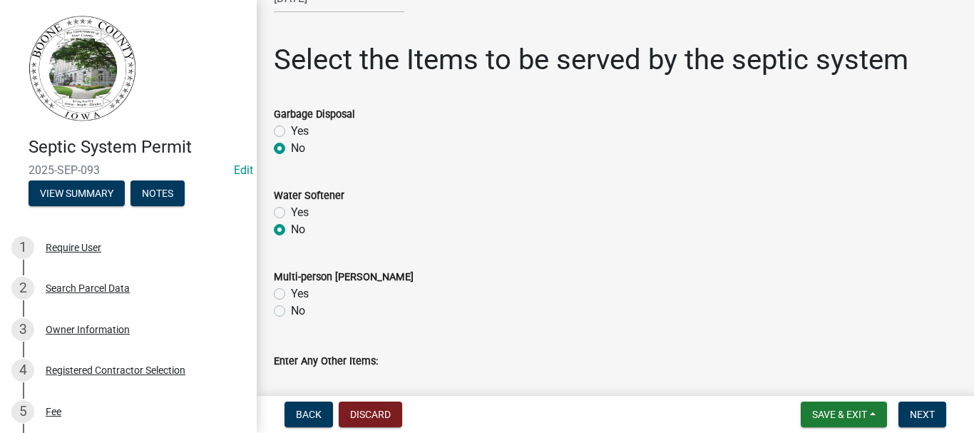
radio input "true"
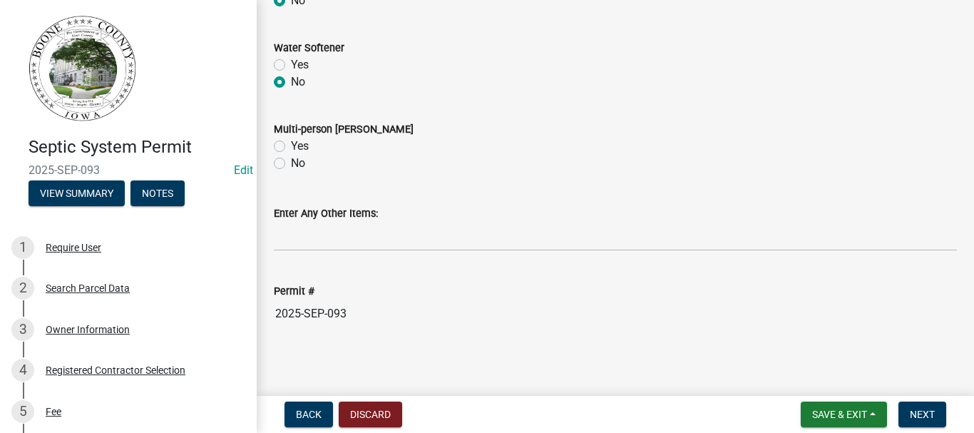
scroll to position [580, 0]
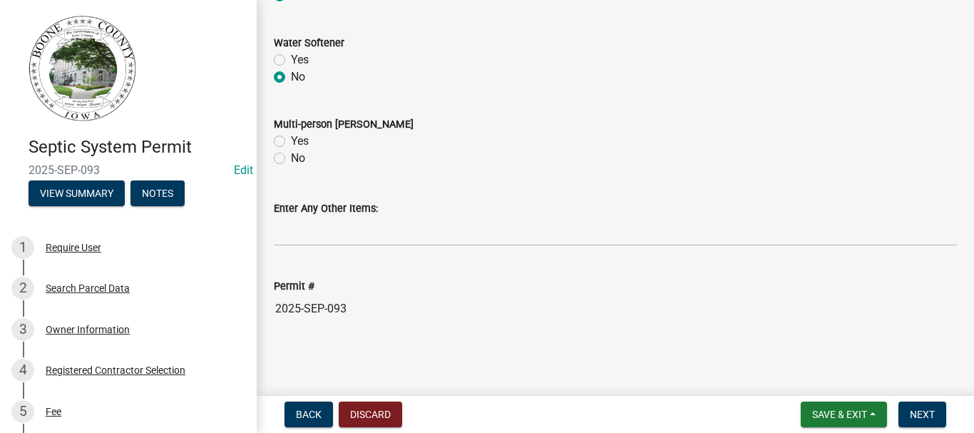
click at [291, 158] on label "No" at bounding box center [298, 158] width 14 height 17
click at [291, 158] on input "No" at bounding box center [295, 154] width 9 height 9
radio input "true"
drag, startPoint x: 755, startPoint y: 346, endPoint x: 853, endPoint y: 394, distance: 109.4
click at [915, 412] on span "Next" at bounding box center [922, 413] width 25 height 11
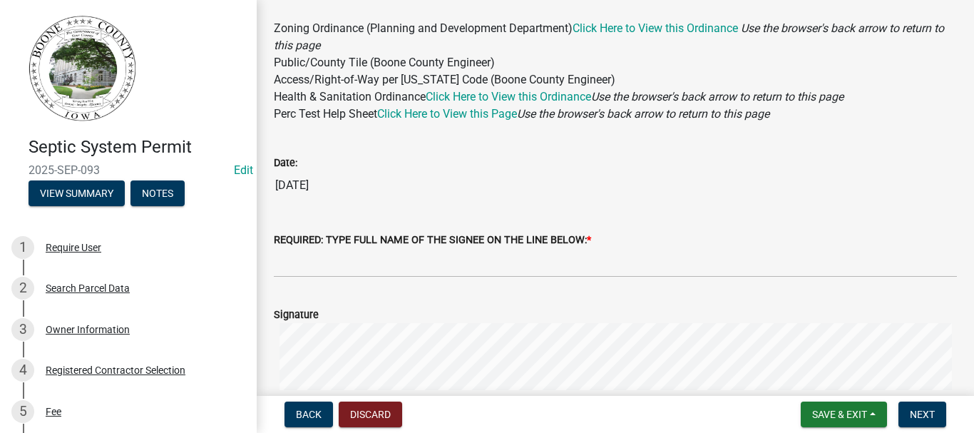
scroll to position [214, 0]
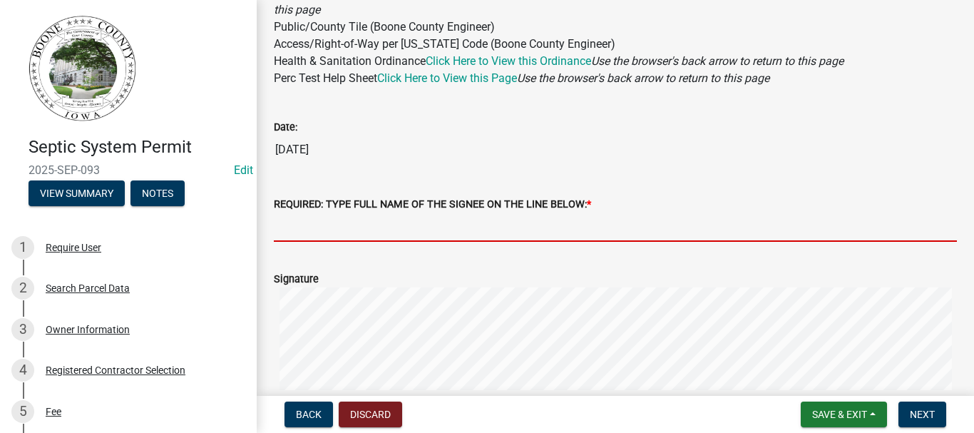
click at [332, 229] on input "REQUIRED: TYPE FULL NAME OF THE SIGNEE ON THE LINE BELOW: *" at bounding box center [615, 226] width 683 height 29
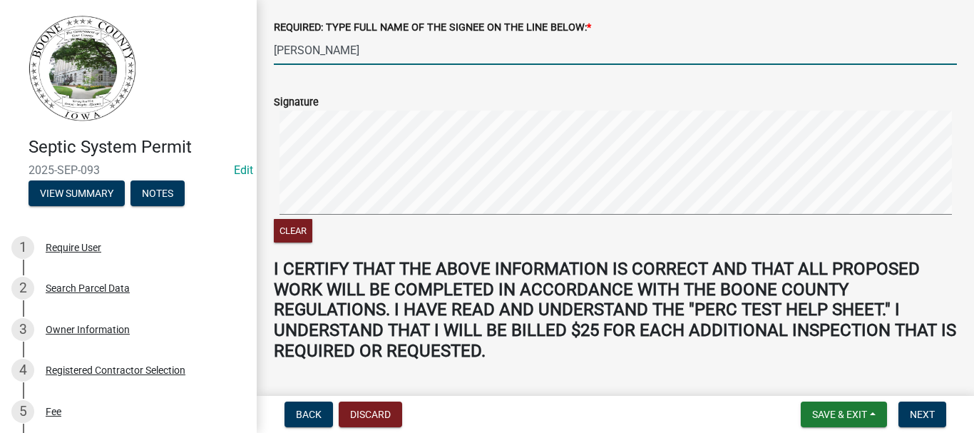
scroll to position [429, 0]
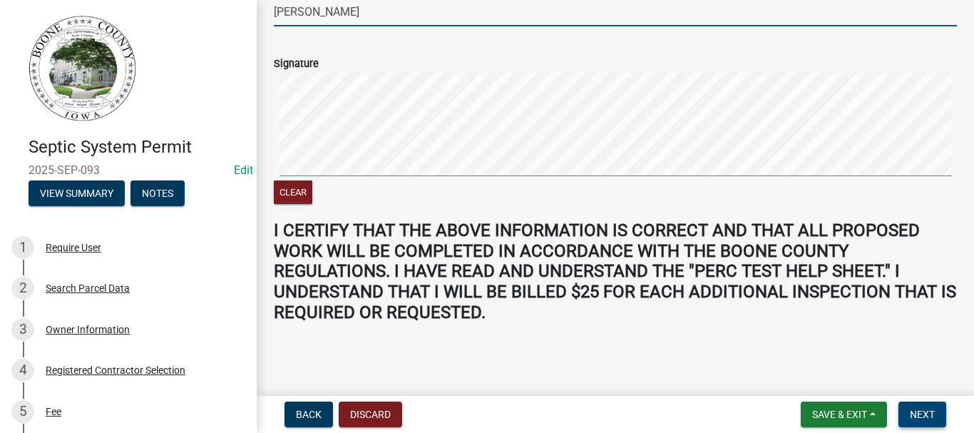
type input "[PERSON_NAME]"
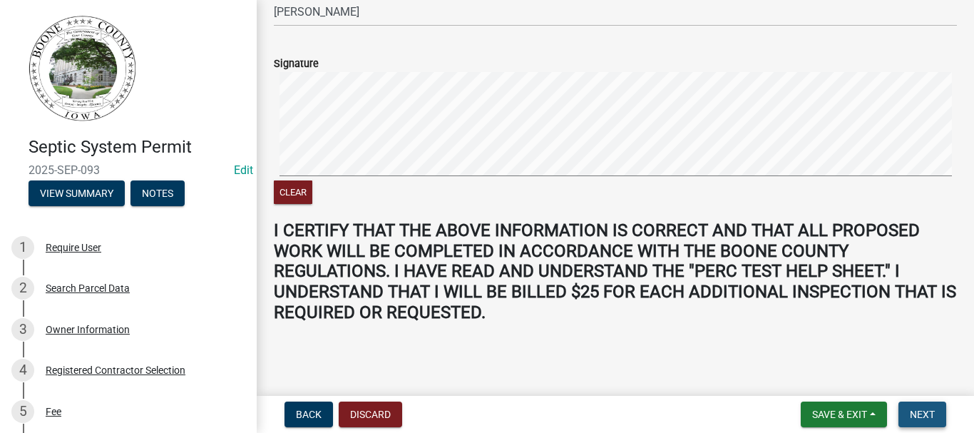
click at [923, 415] on span "Next" at bounding box center [922, 413] width 25 height 11
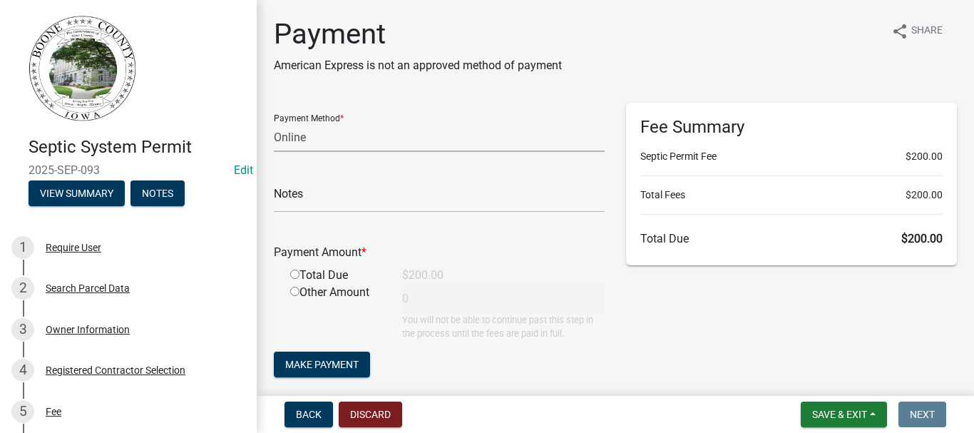
click at [319, 137] on select "Credit Card POS Check Cash Online" at bounding box center [439, 137] width 331 height 29
select select "2: 1"
click at [274, 123] on select "Credit Card POS Check Cash Online" at bounding box center [439, 137] width 331 height 29
click at [296, 277] on input "radio" at bounding box center [294, 273] width 9 height 9
radio input "true"
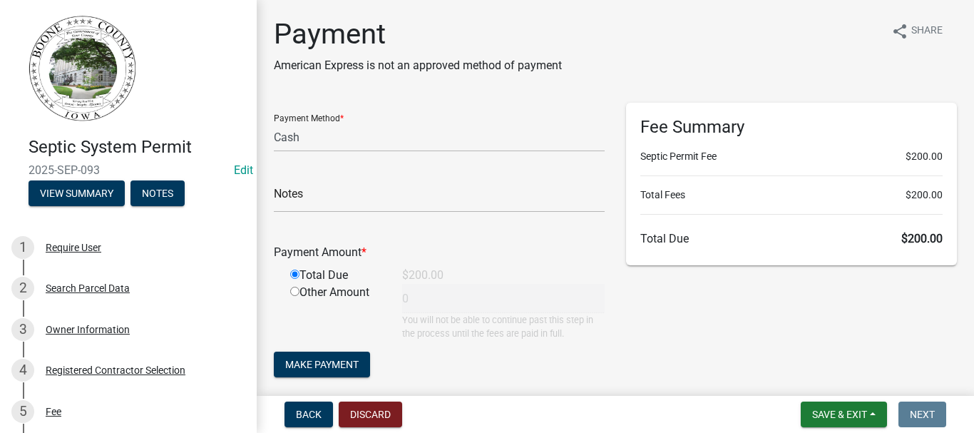
type input "200"
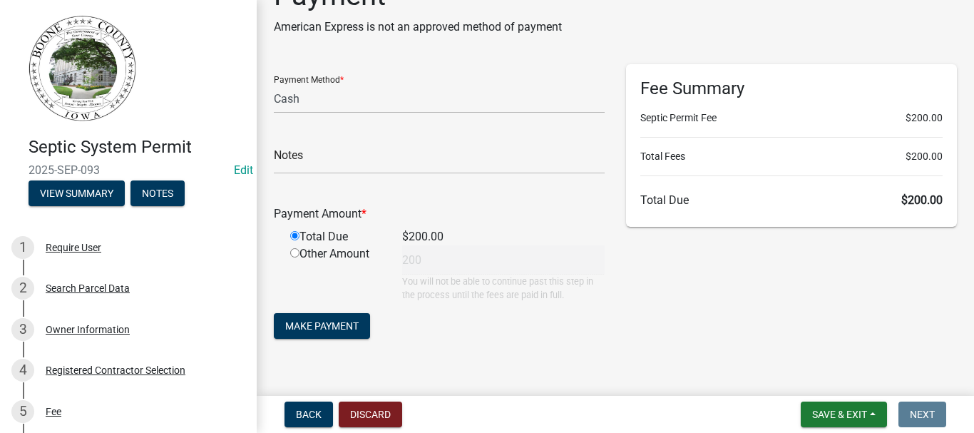
scroll to position [59, 0]
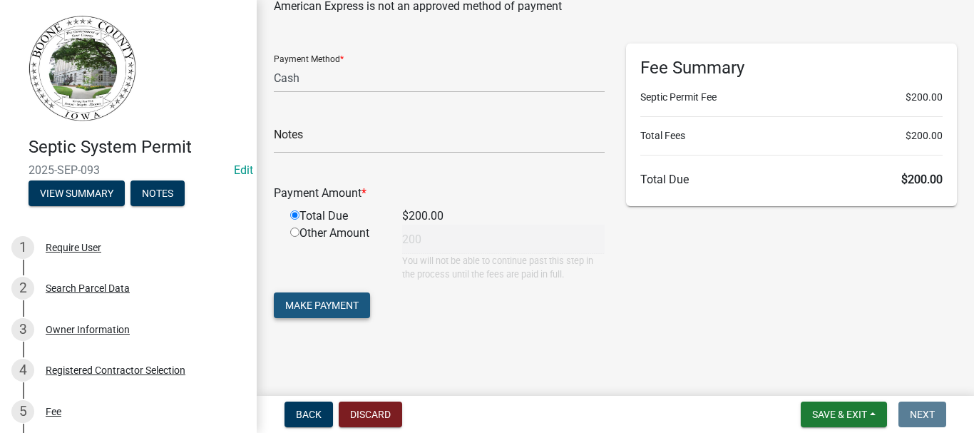
click at [319, 304] on span "Make Payment" at bounding box center [321, 304] width 73 height 11
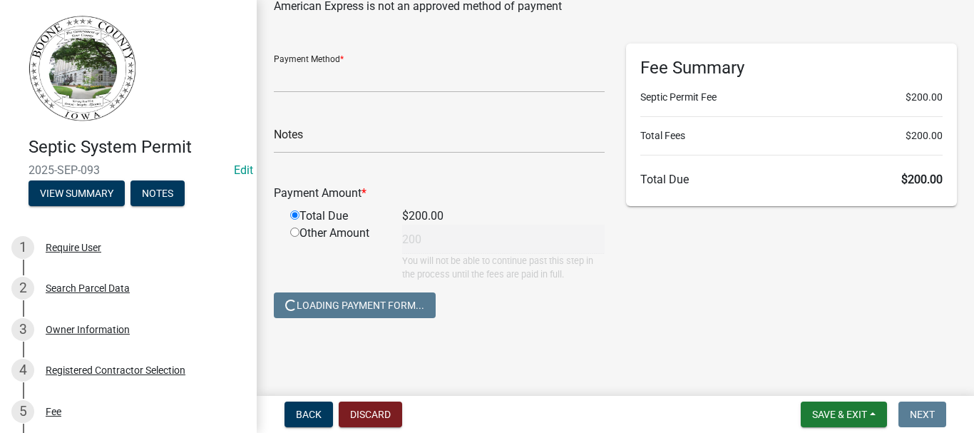
scroll to position [0, 0]
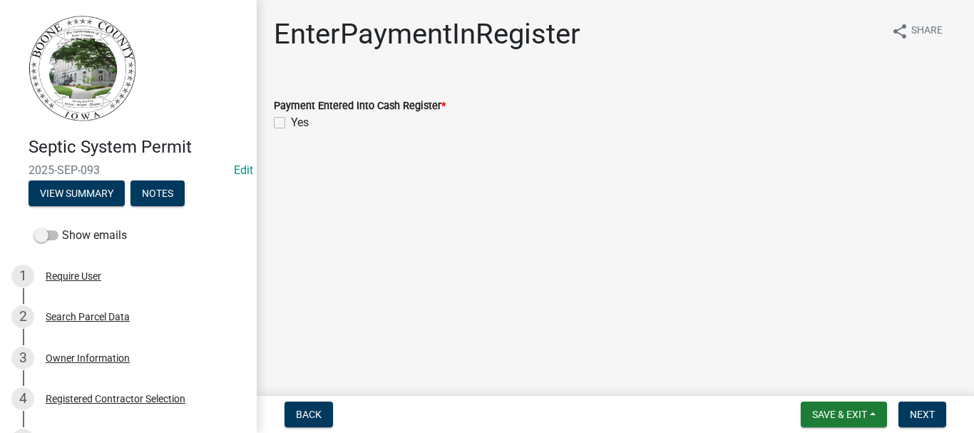
click at [291, 124] on label "Yes" at bounding box center [300, 122] width 18 height 17
click at [291, 123] on input "Yes" at bounding box center [295, 118] width 9 height 9
checkbox input "true"
click at [908, 413] on button "Next" at bounding box center [922, 414] width 48 height 26
